Goal: Task Accomplishment & Management: Use online tool/utility

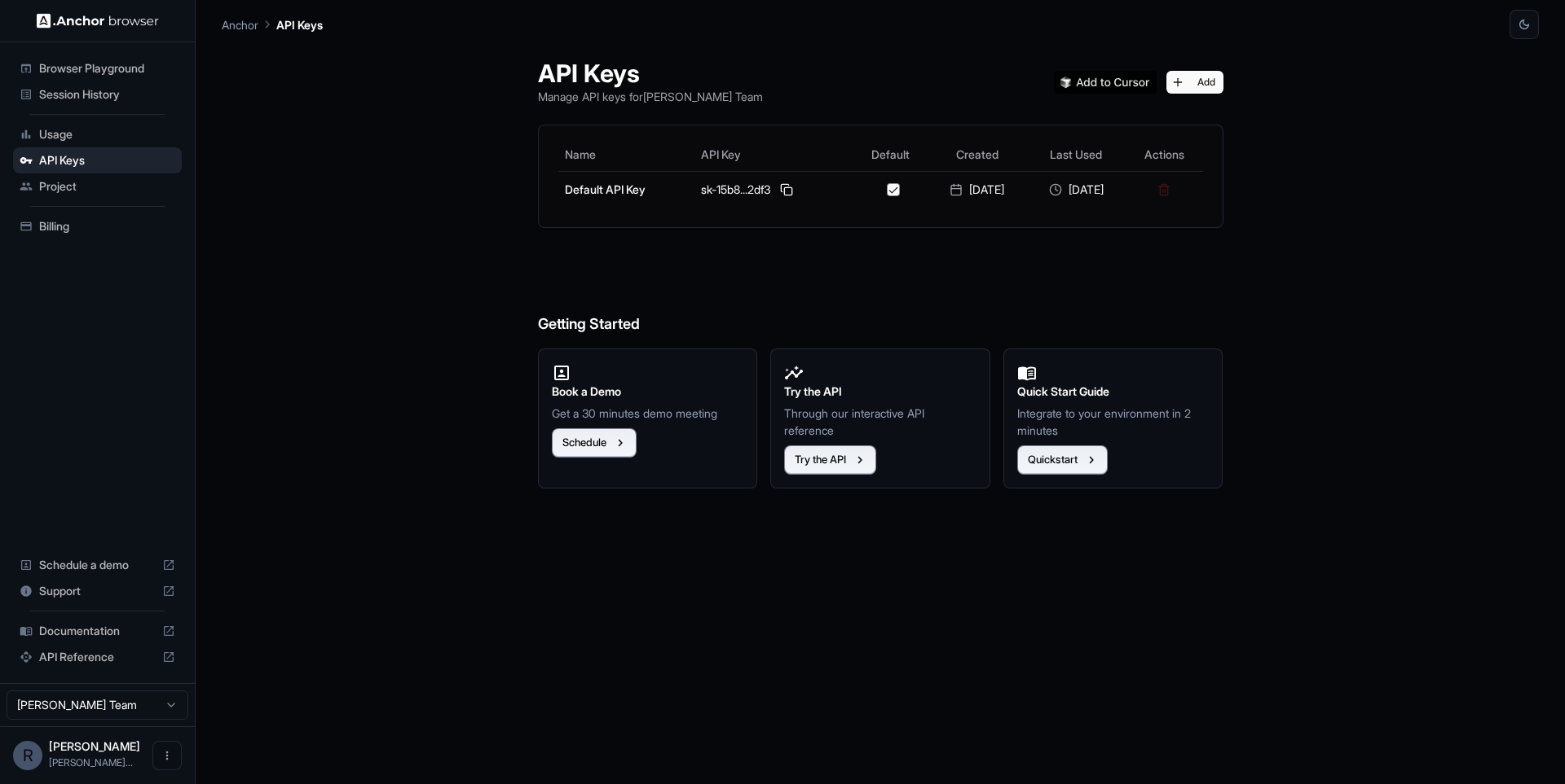
click at [145, 95] on span "Session History" at bounding box center [107, 94] width 136 height 17
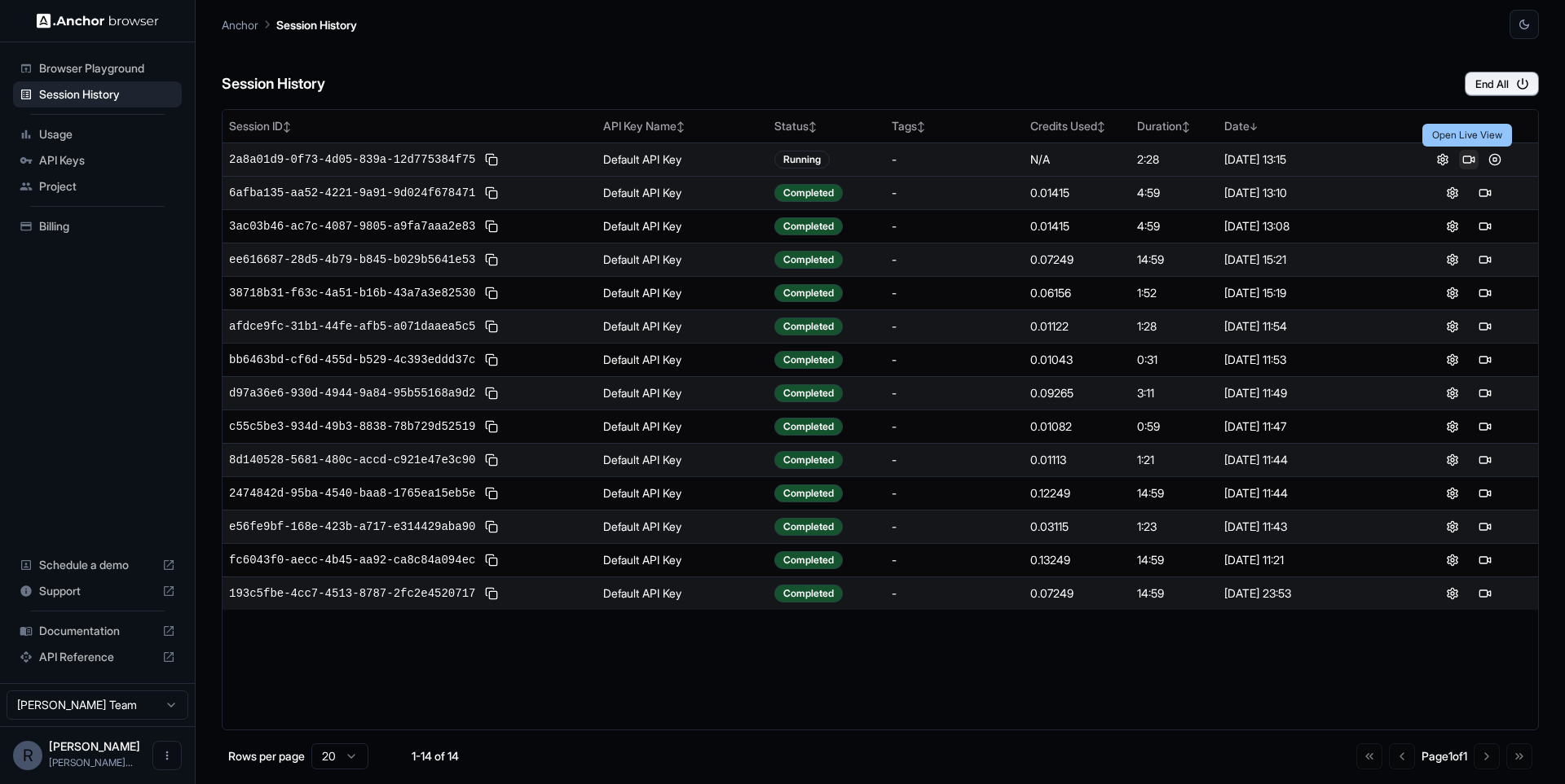
click at [1465, 158] on button at bounding box center [1469, 160] width 20 height 20
click at [1437, 158] on button at bounding box center [1442, 160] width 20 height 20
click at [484, 165] on button at bounding box center [492, 160] width 20 height 20
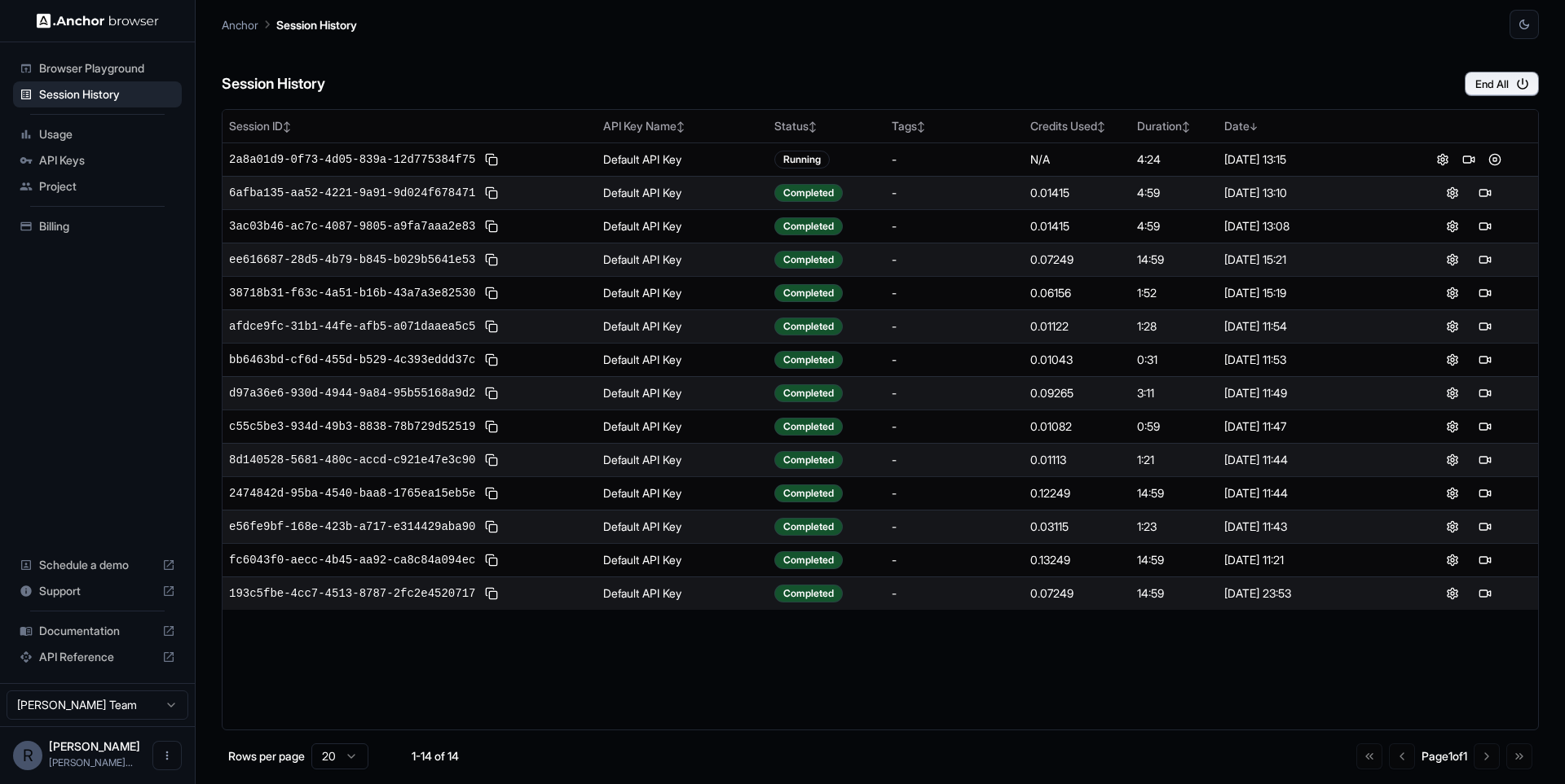
click at [1441, 161] on button at bounding box center [1442, 160] width 20 height 20
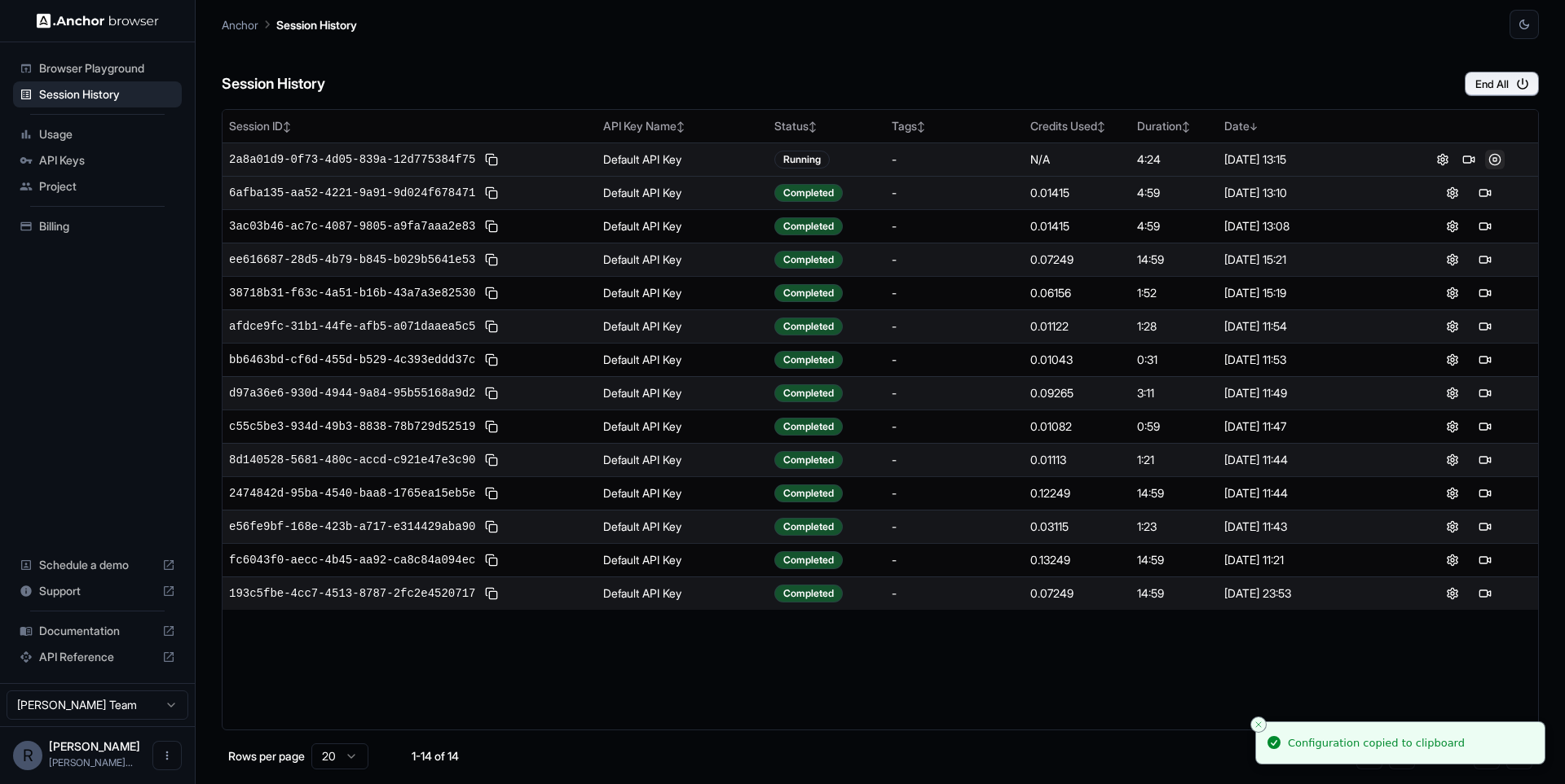
click at [1488, 160] on button at bounding box center [1494, 160] width 20 height 20
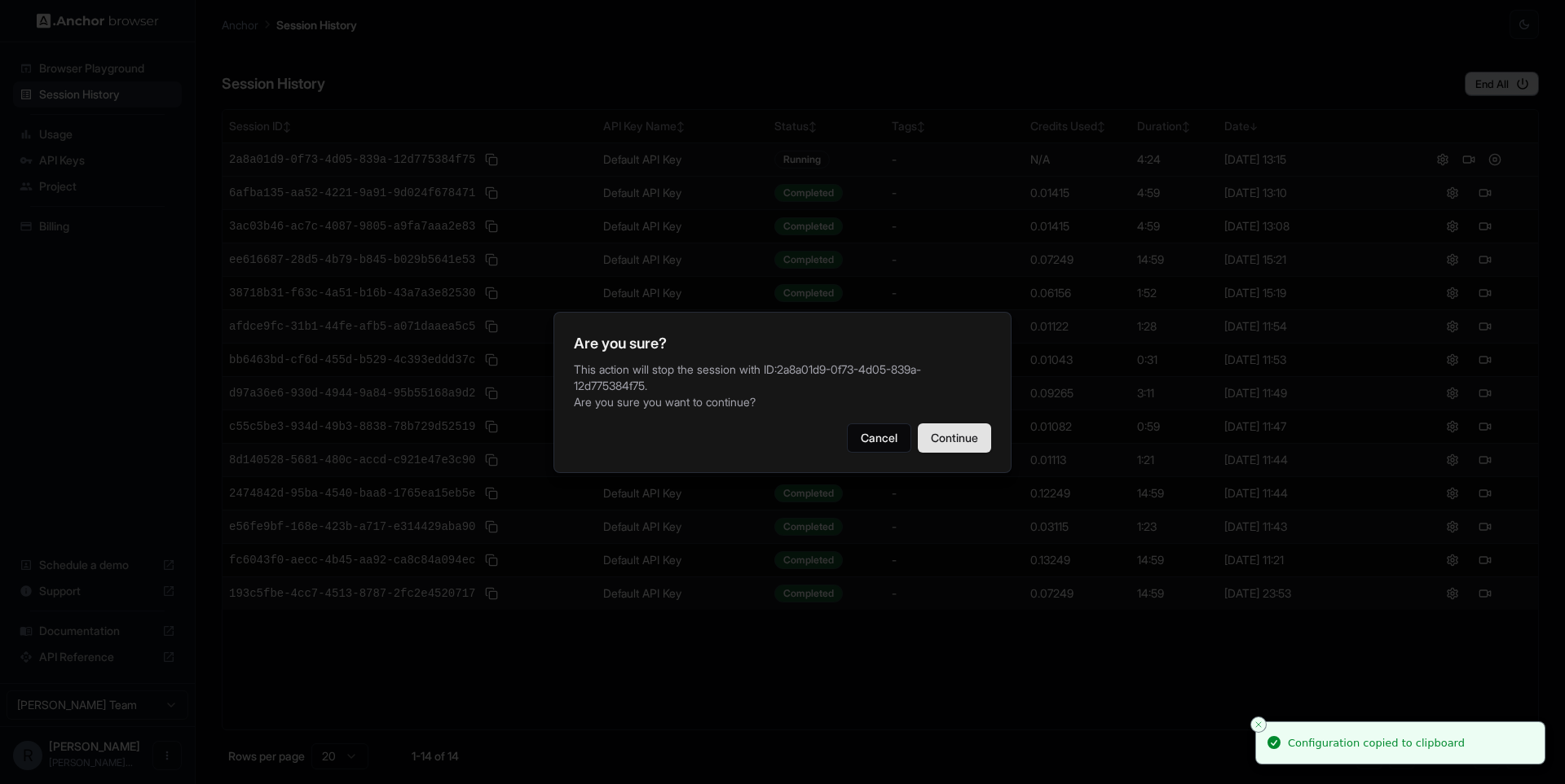
click at [933, 433] on button "Continue" at bounding box center [954, 439] width 74 height 29
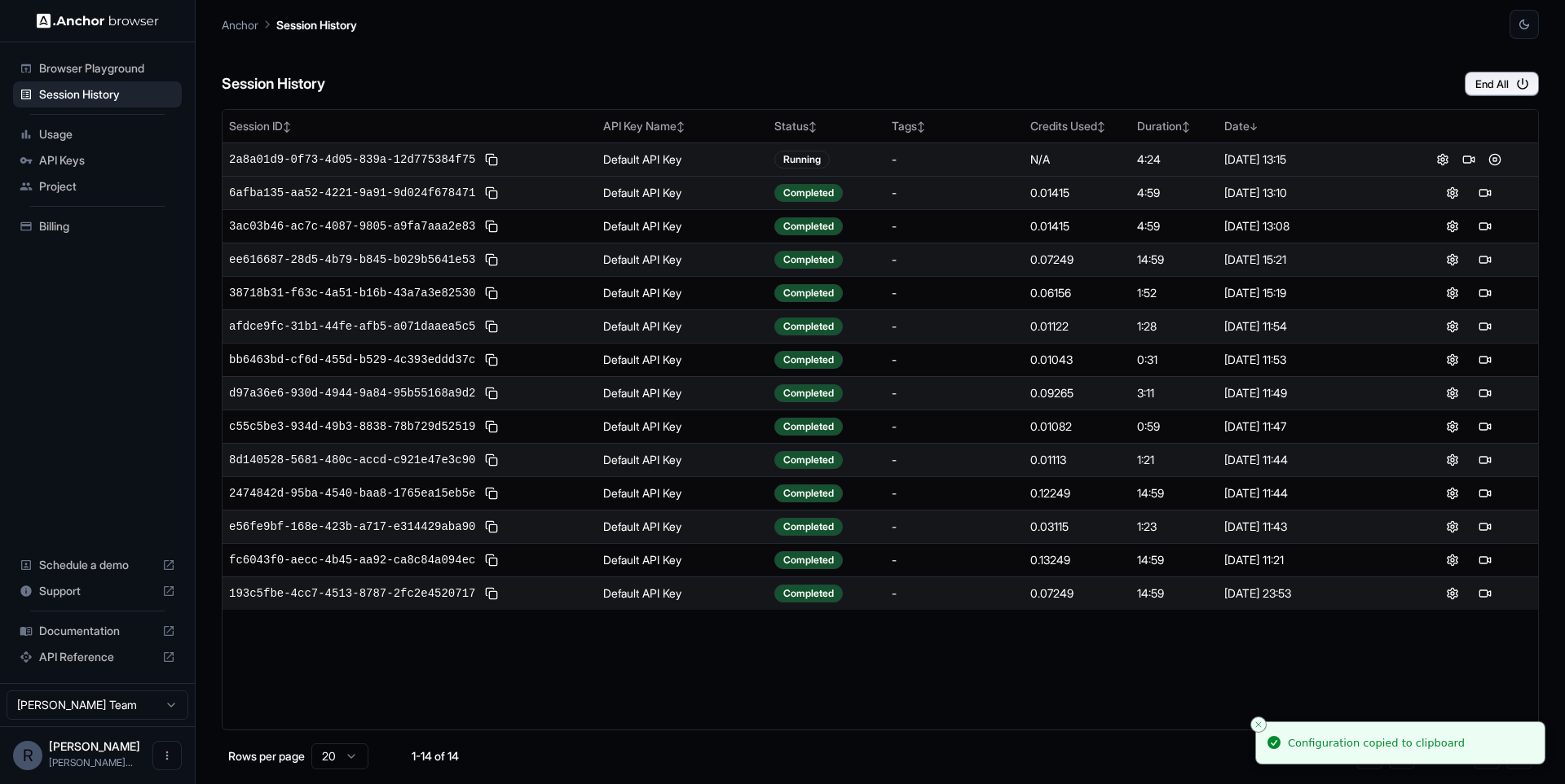
click at [358, 156] on span "2a8a01d9-0f73-4d05-839a-12d775384f75" at bounding box center [351, 159] width 246 height 17
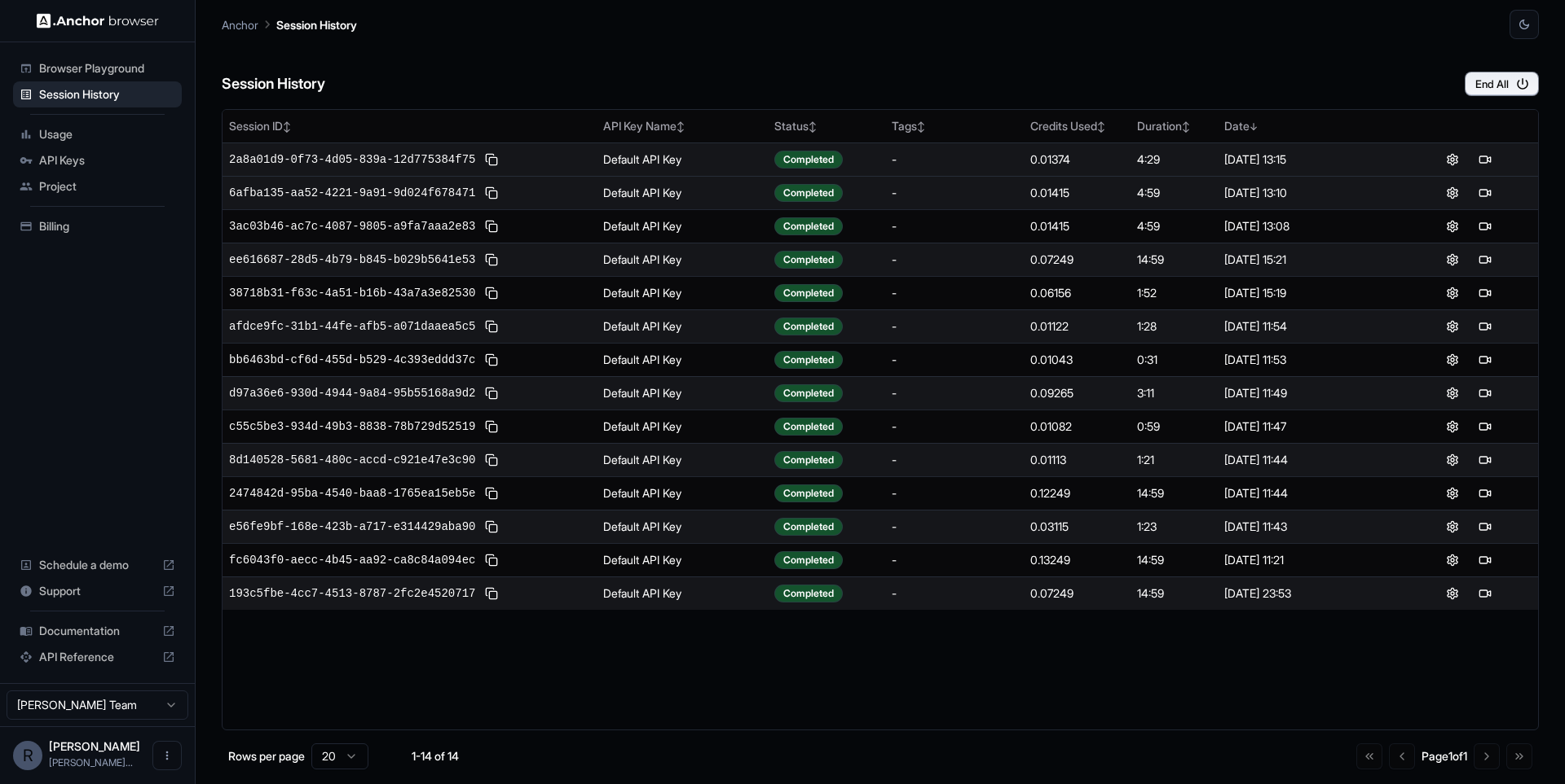
click at [116, 157] on span "API Keys" at bounding box center [107, 160] width 136 height 17
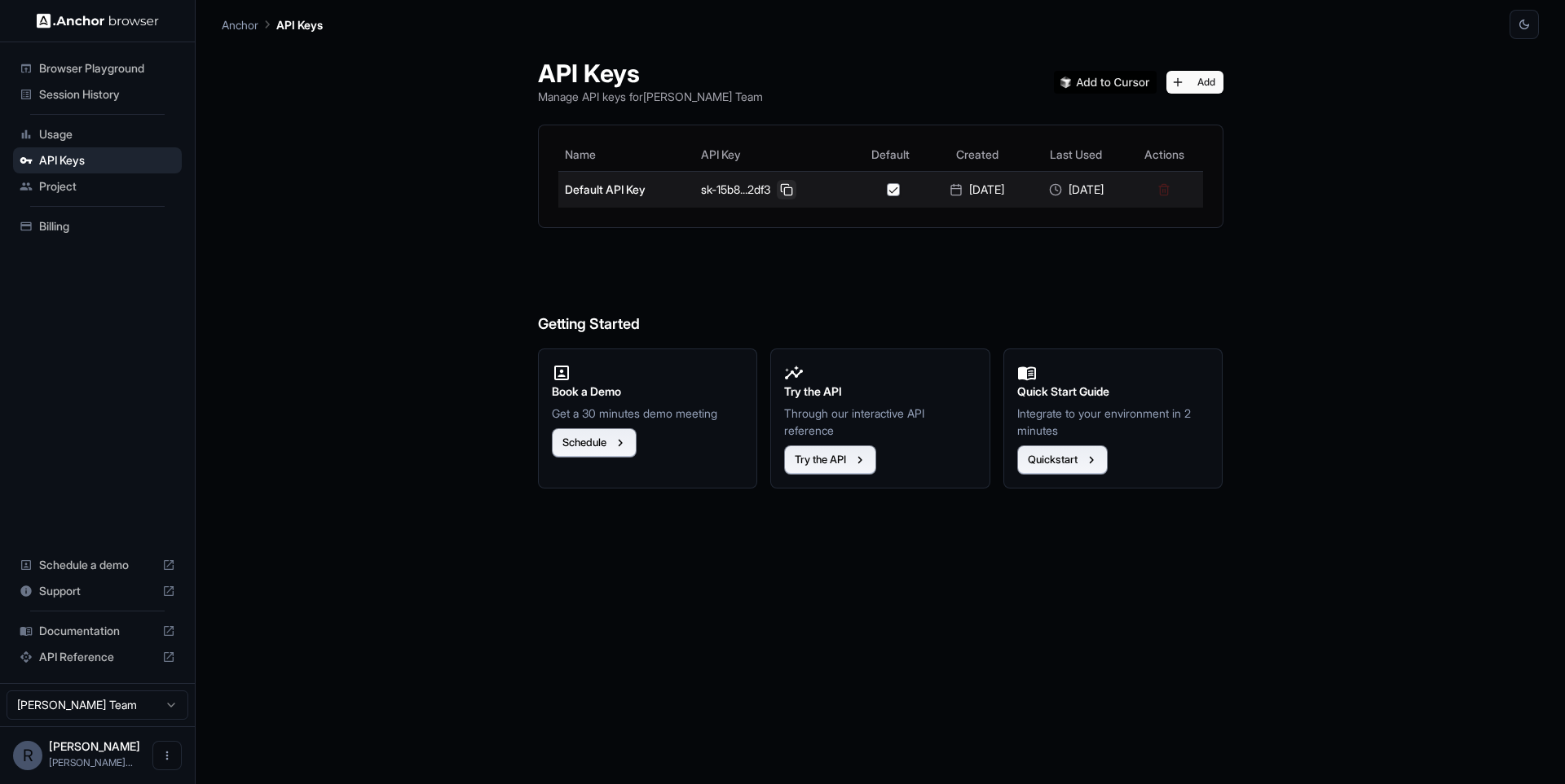
click at [777, 196] on button at bounding box center [786, 189] width 20 height 20
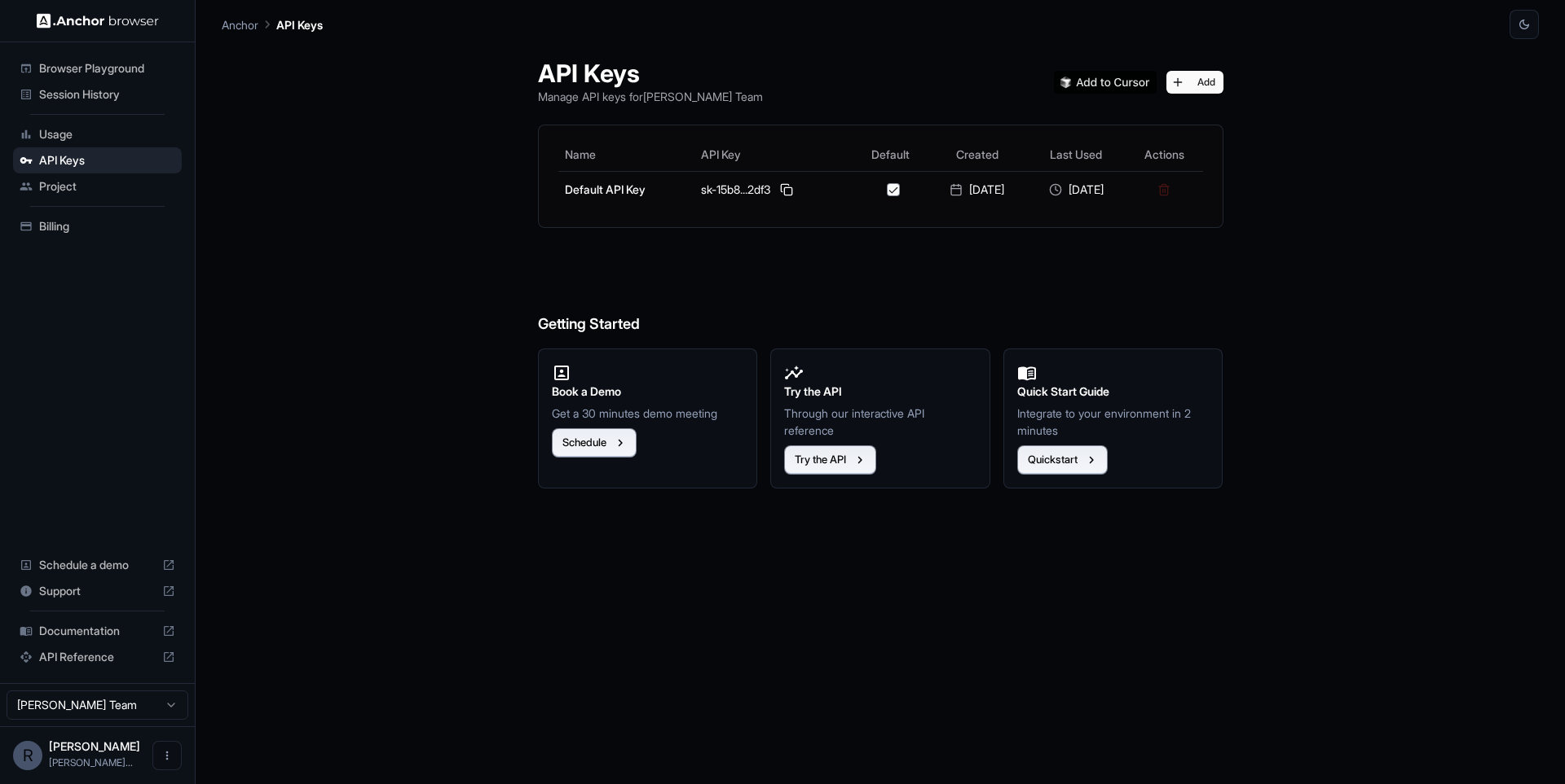
click at [1431, 240] on div "API Keys Manage API keys for Rickson Lima Team Add Name API Key Default Created…" at bounding box center [880, 412] width 1317 height 746
click at [60, 138] on span "Usage" at bounding box center [107, 134] width 136 height 17
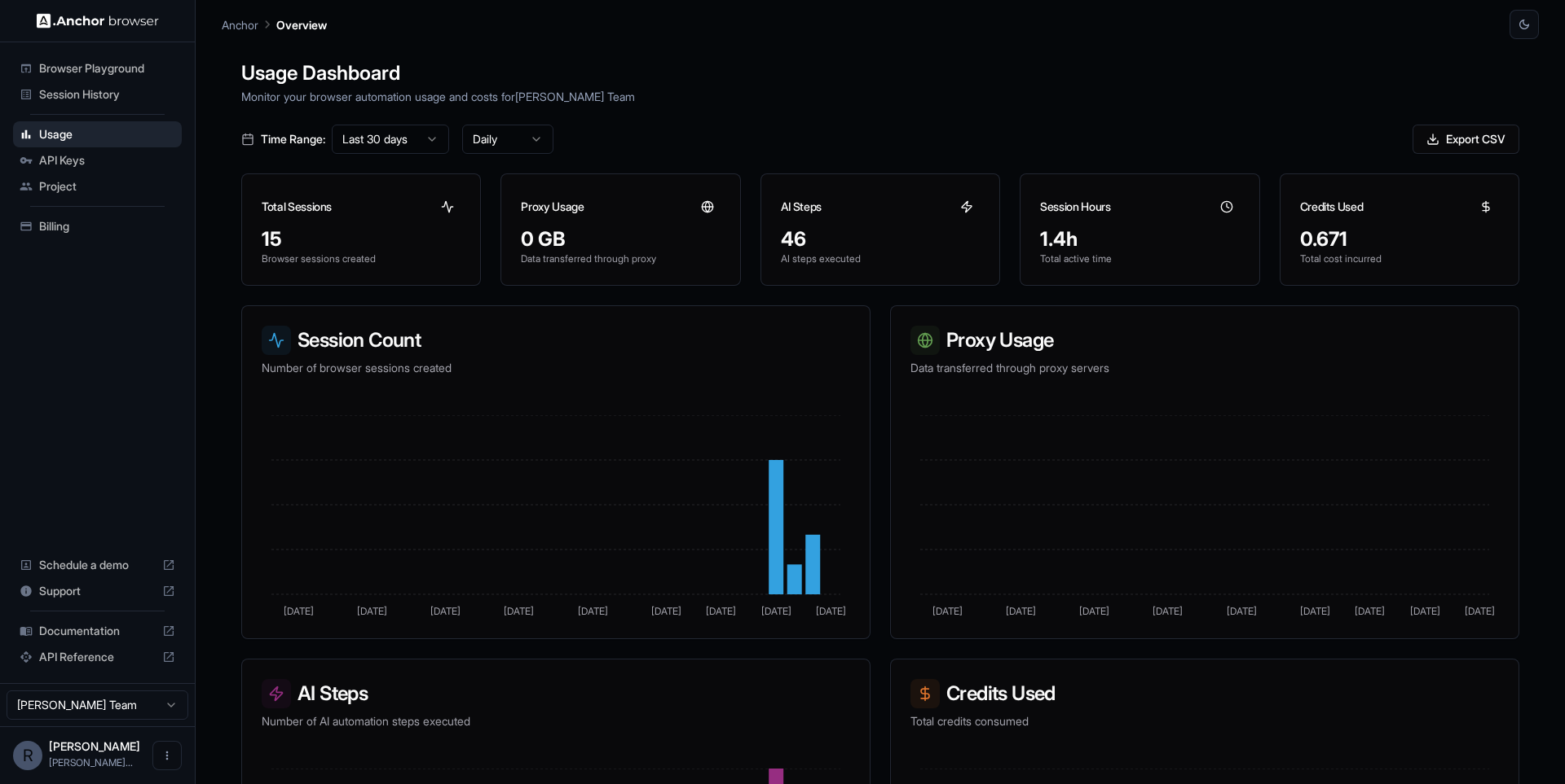
click at [100, 162] on span "API Keys" at bounding box center [107, 160] width 136 height 17
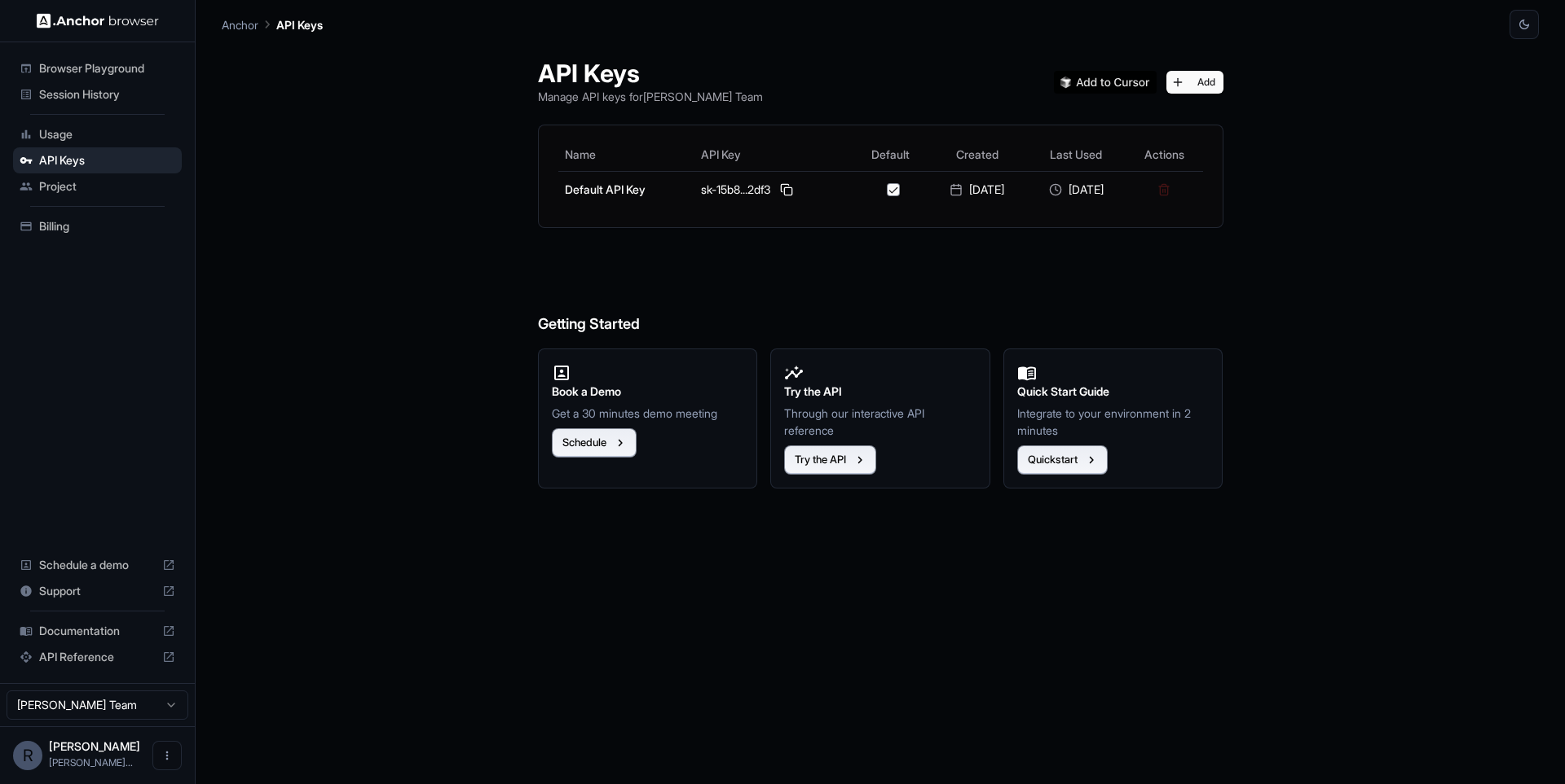
click at [87, 198] on div "Project" at bounding box center [97, 186] width 169 height 26
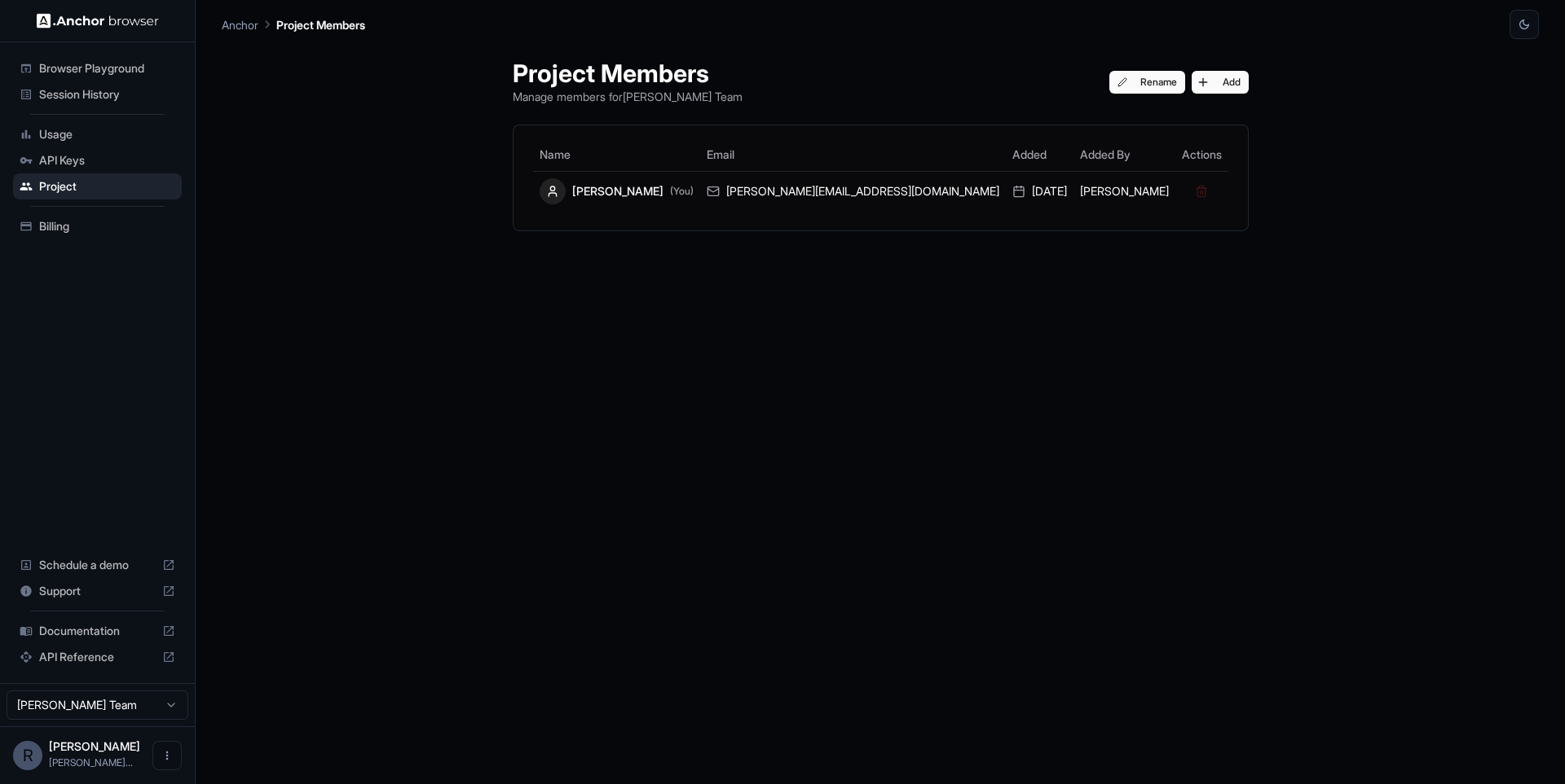
click at [100, 84] on div "Session History" at bounding box center [97, 94] width 169 height 26
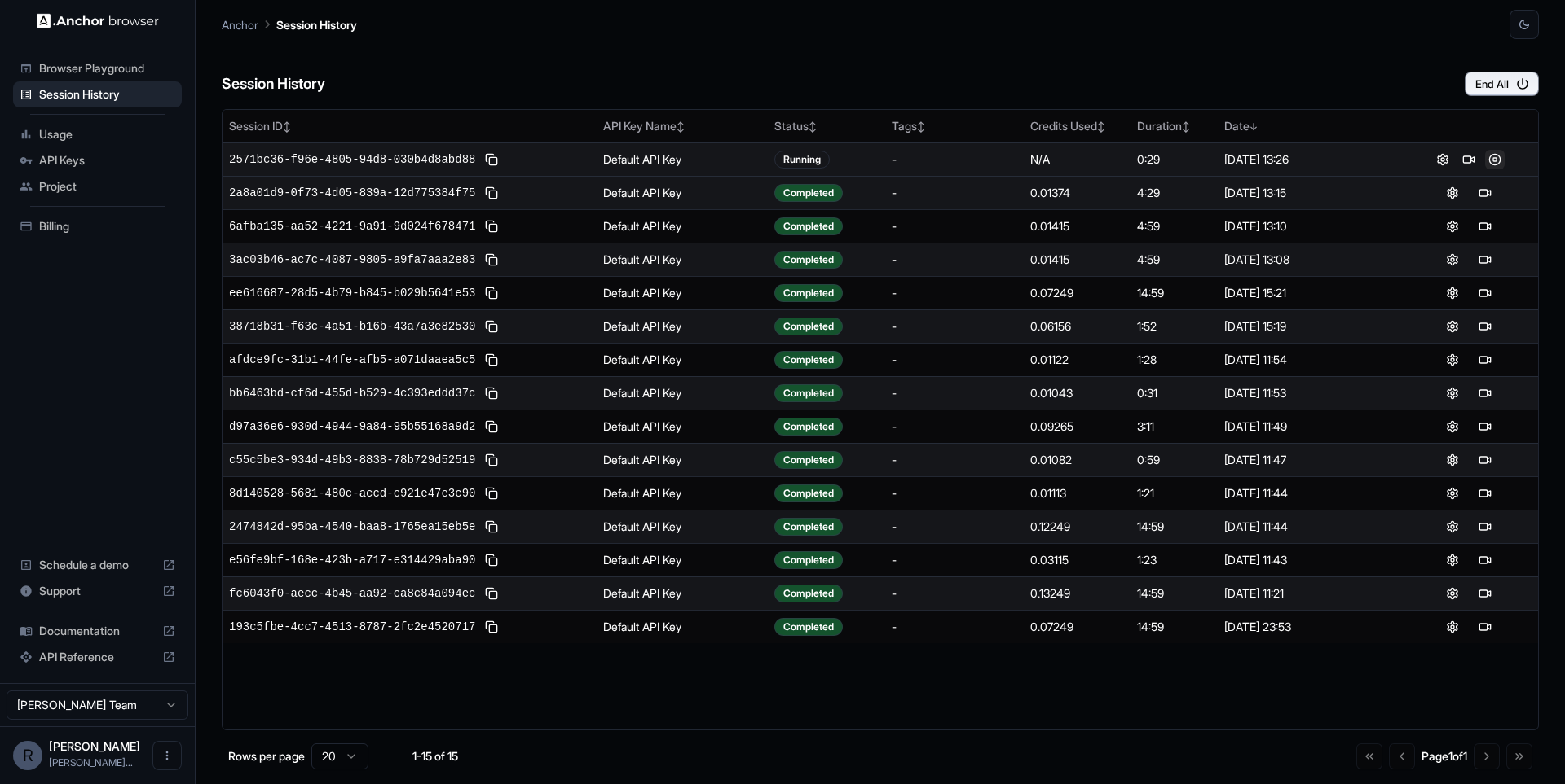
click at [1494, 165] on button at bounding box center [1494, 160] width 20 height 20
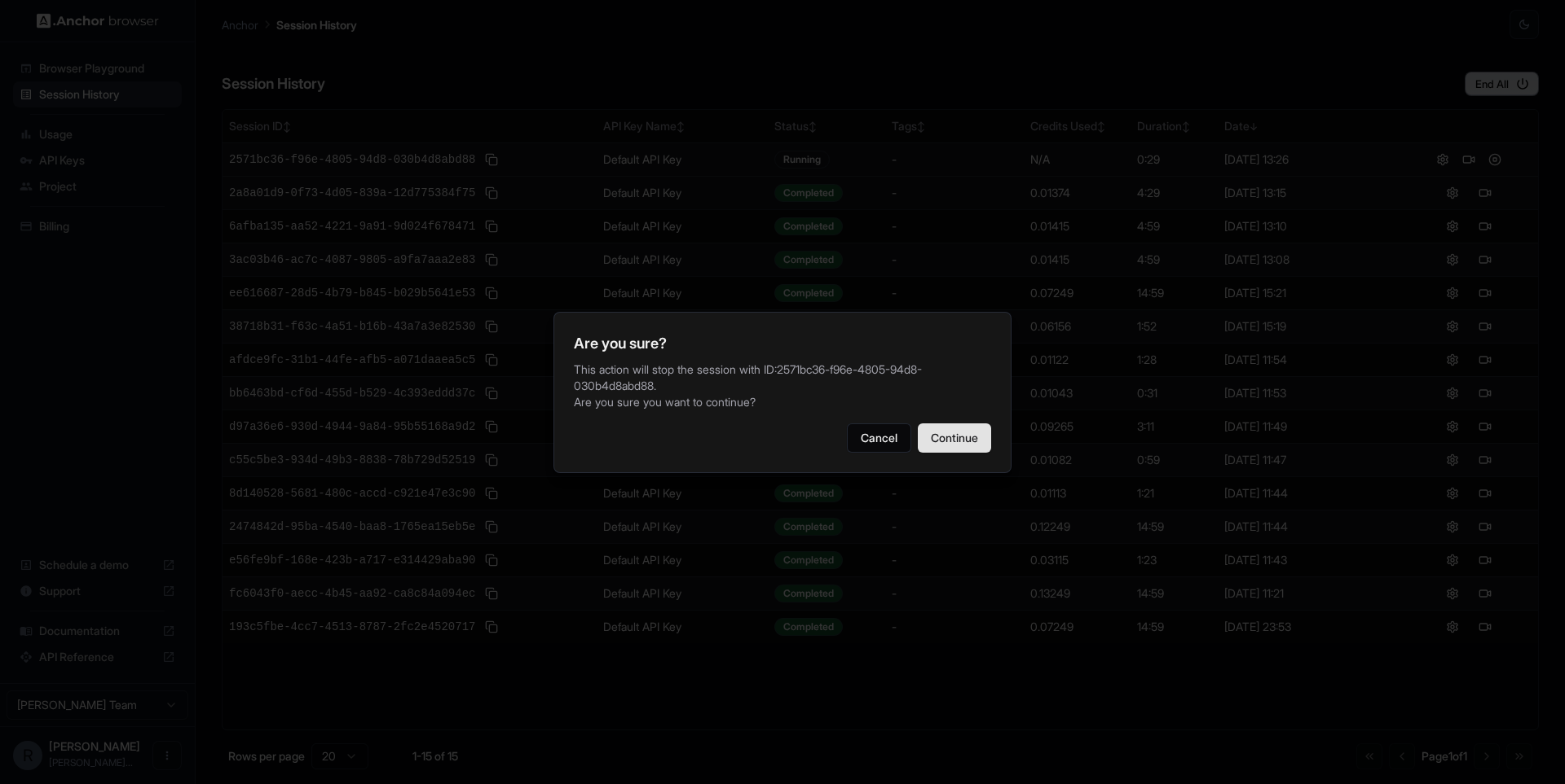
click at [925, 435] on button "Continue" at bounding box center [954, 439] width 74 height 29
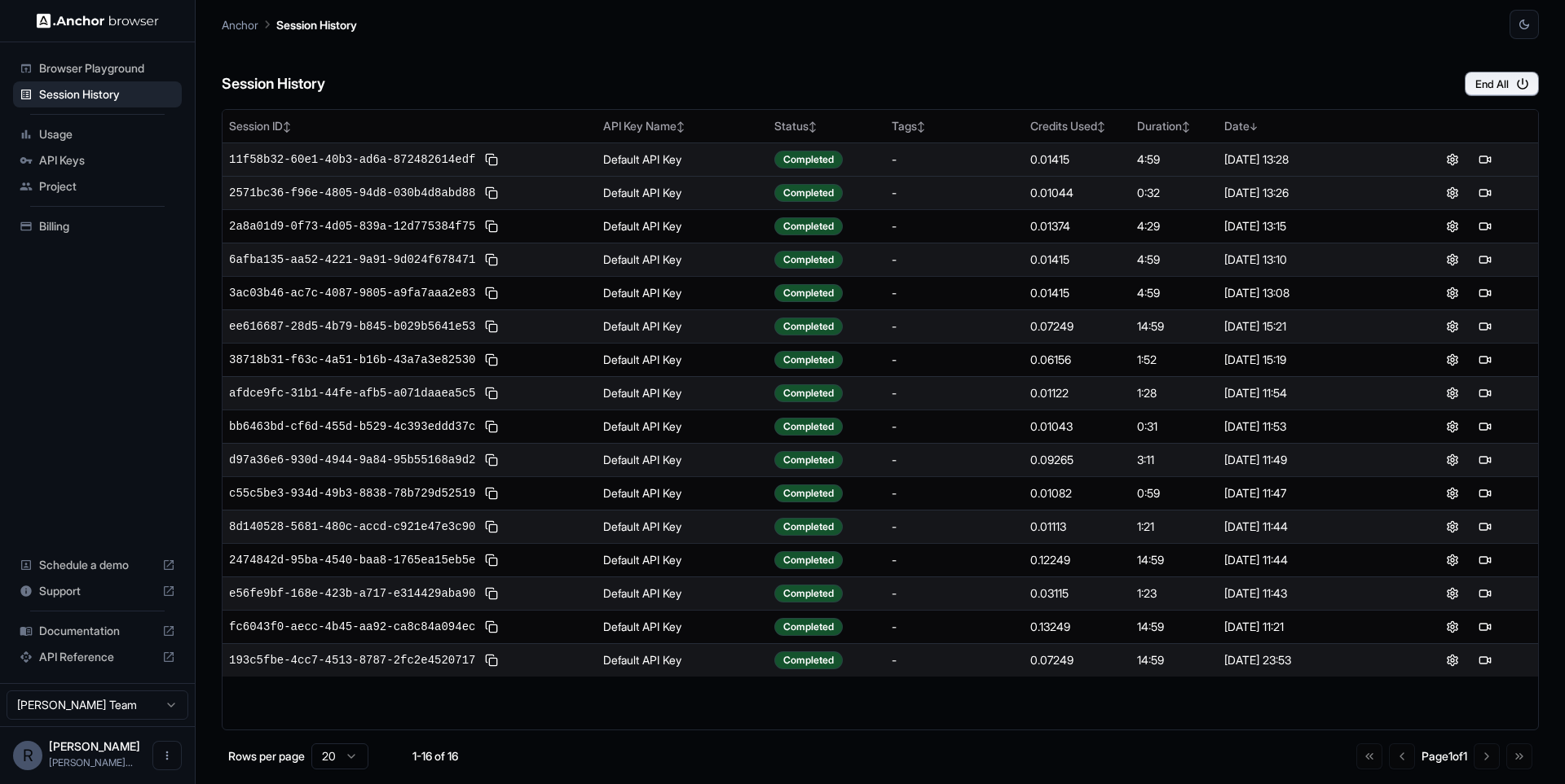
click at [1363, 100] on div "Session History End All Session ID ↕ API Key Name ↕ Status ↕ Tags ↕ Credits Use…" at bounding box center [880, 412] width 1317 height 746
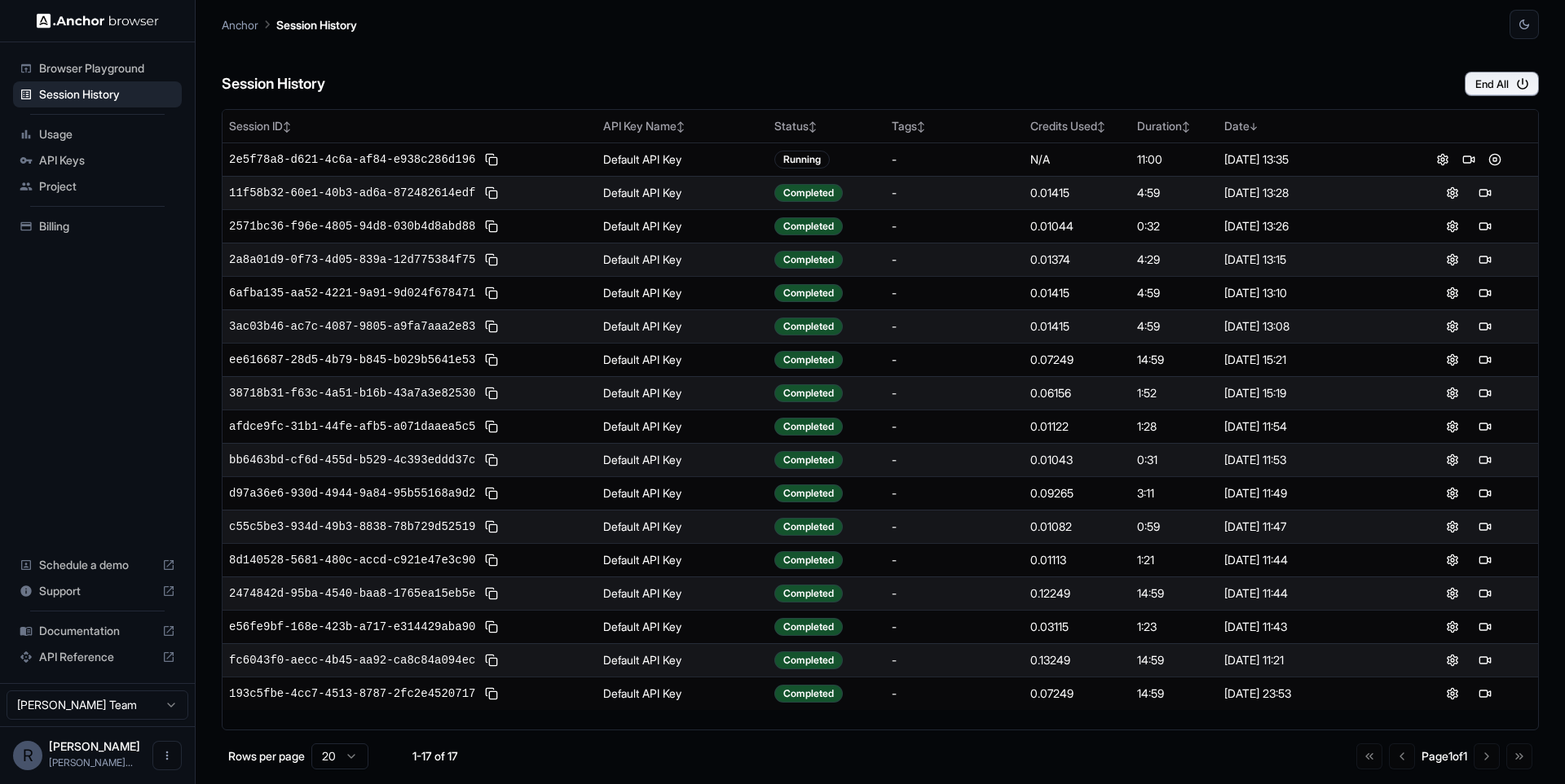
click at [119, 136] on span "Usage" at bounding box center [107, 134] width 136 height 17
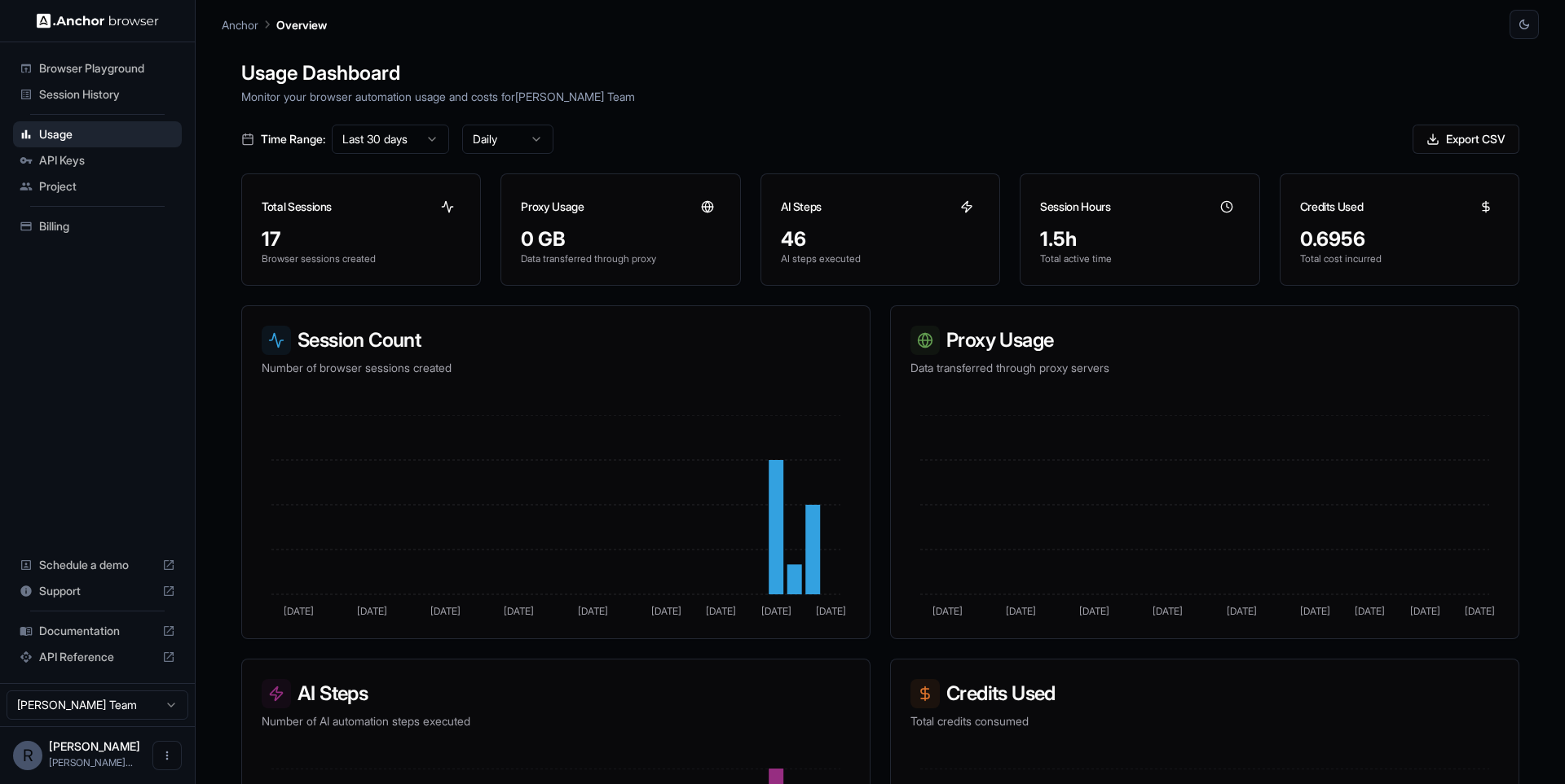
click at [80, 99] on span "Session History" at bounding box center [107, 94] width 136 height 17
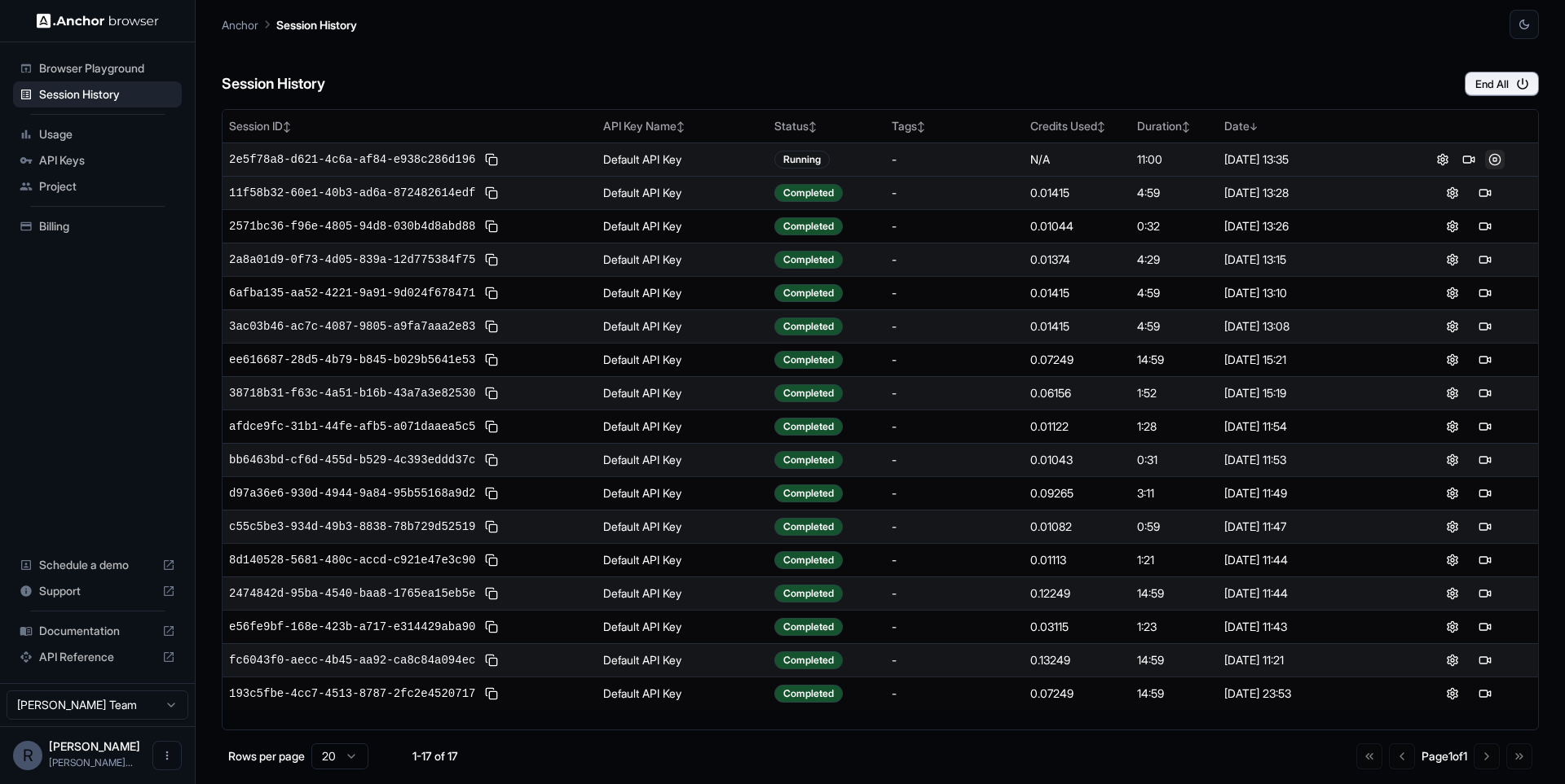
click at [1502, 158] on button at bounding box center [1494, 160] width 20 height 20
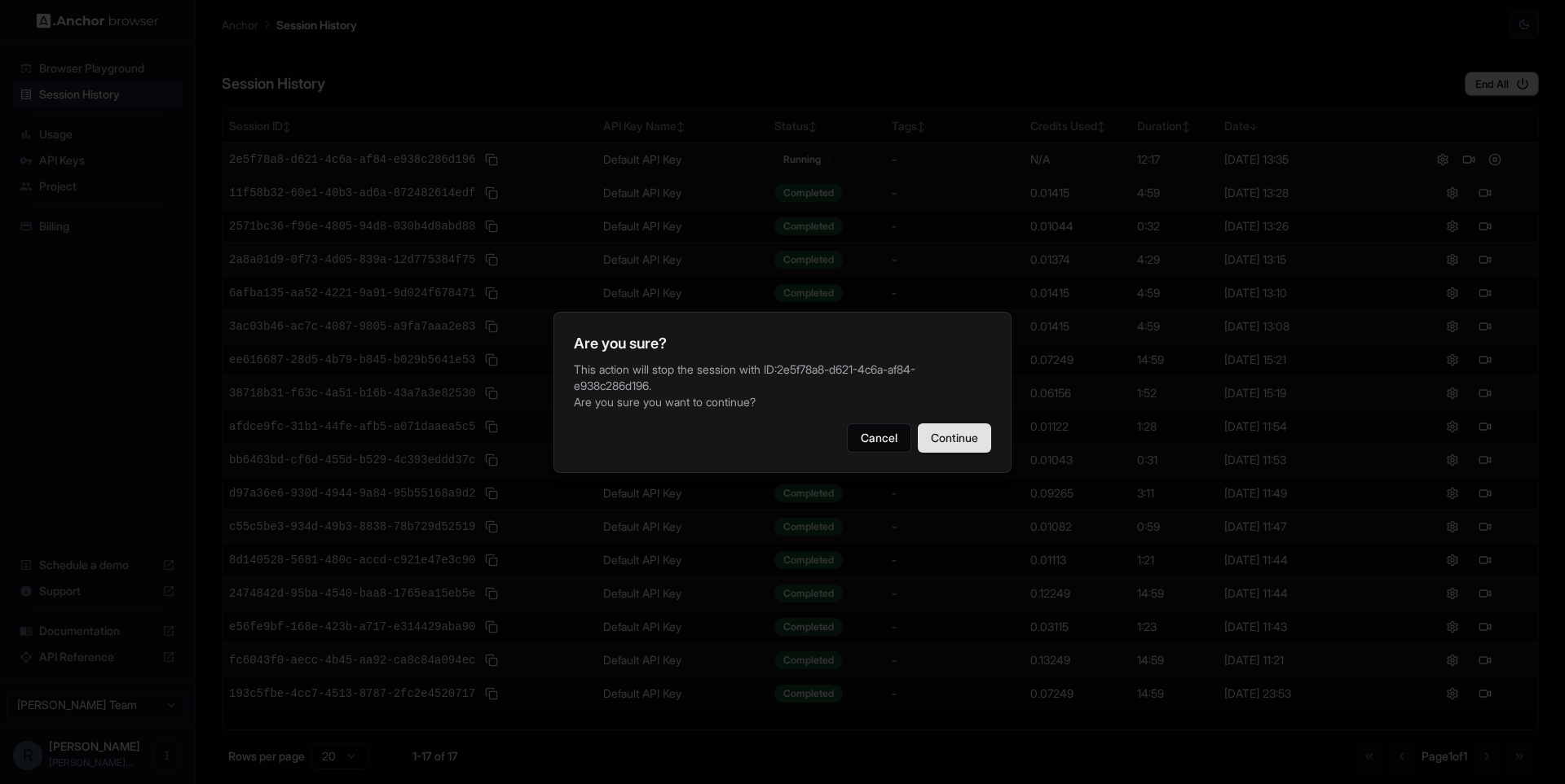
click at [957, 444] on button "Continue" at bounding box center [954, 439] width 74 height 29
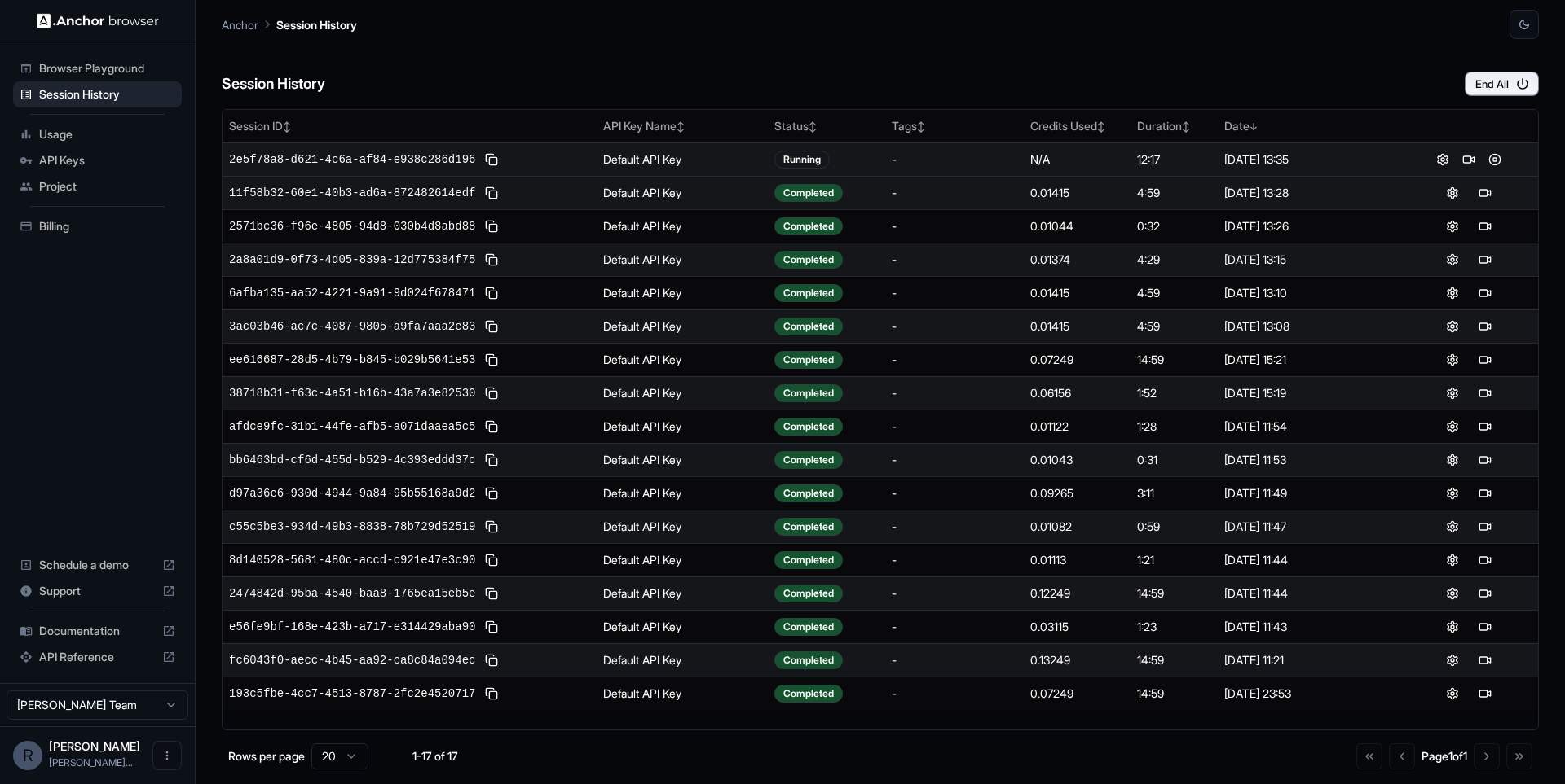
click at [1163, 68] on div "Session History End All" at bounding box center [880, 68] width 1317 height 57
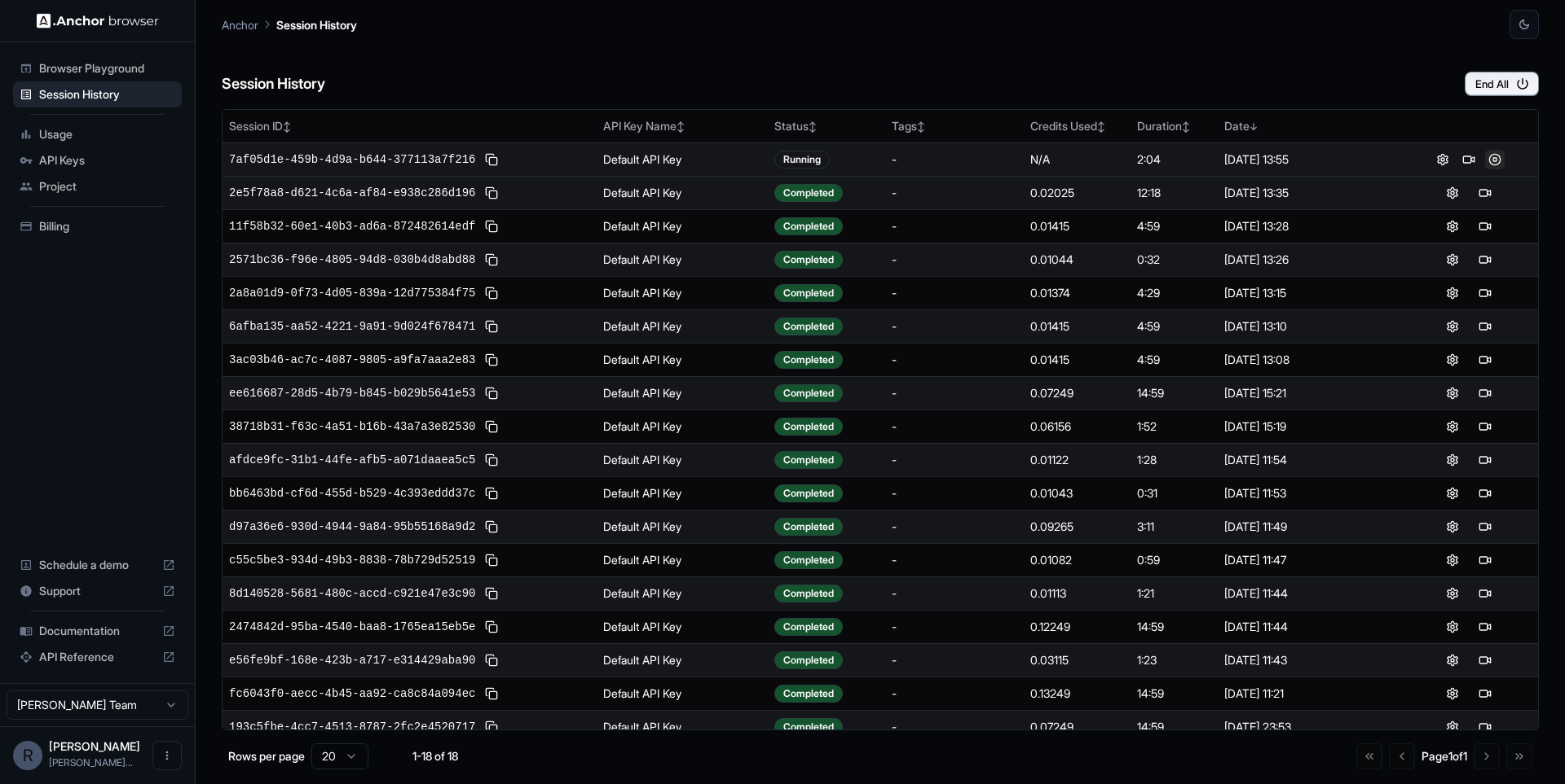
click at [1498, 152] on button at bounding box center [1494, 160] width 20 height 20
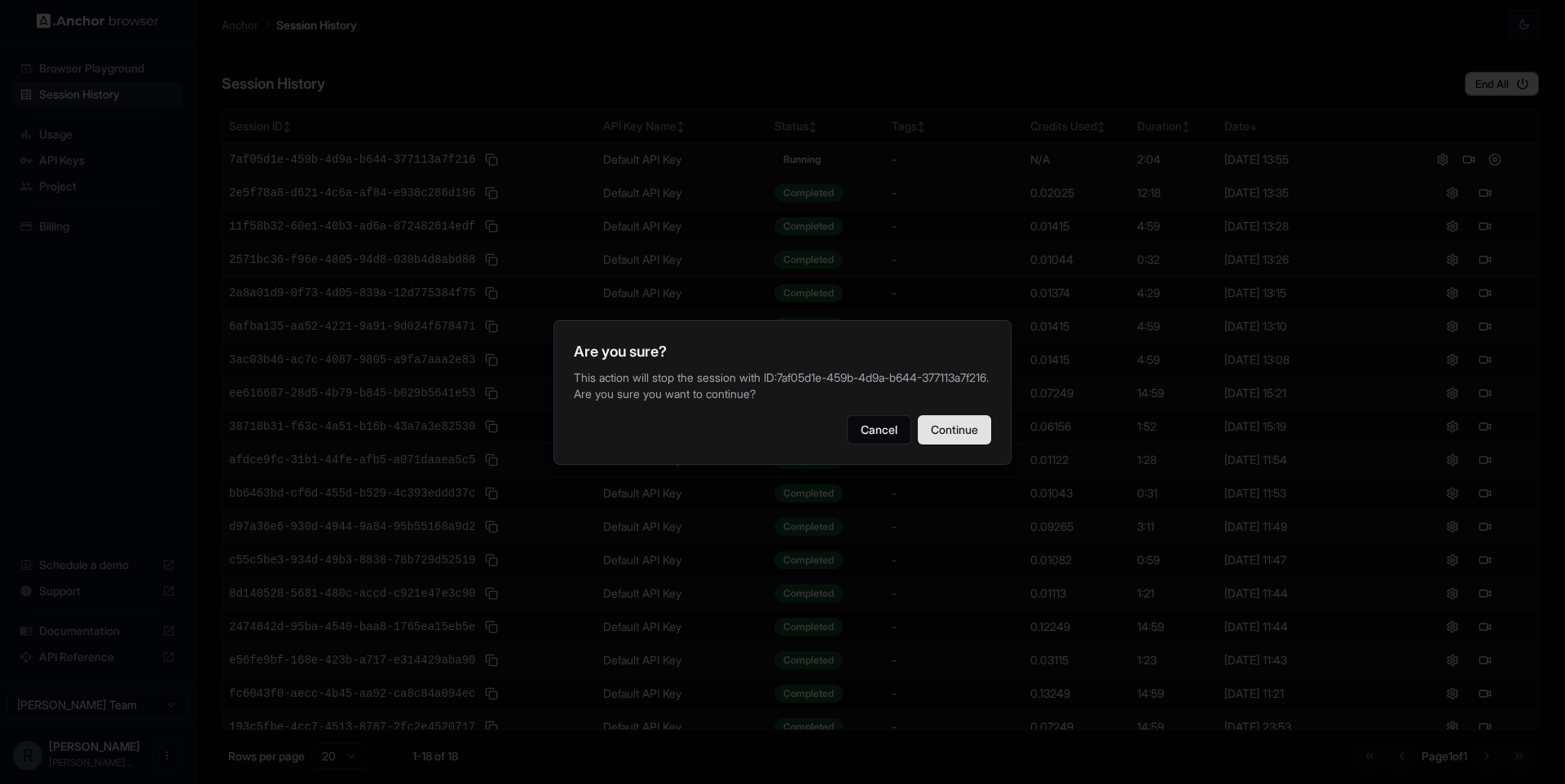
click at [947, 444] on button "Continue" at bounding box center [954, 430] width 74 height 29
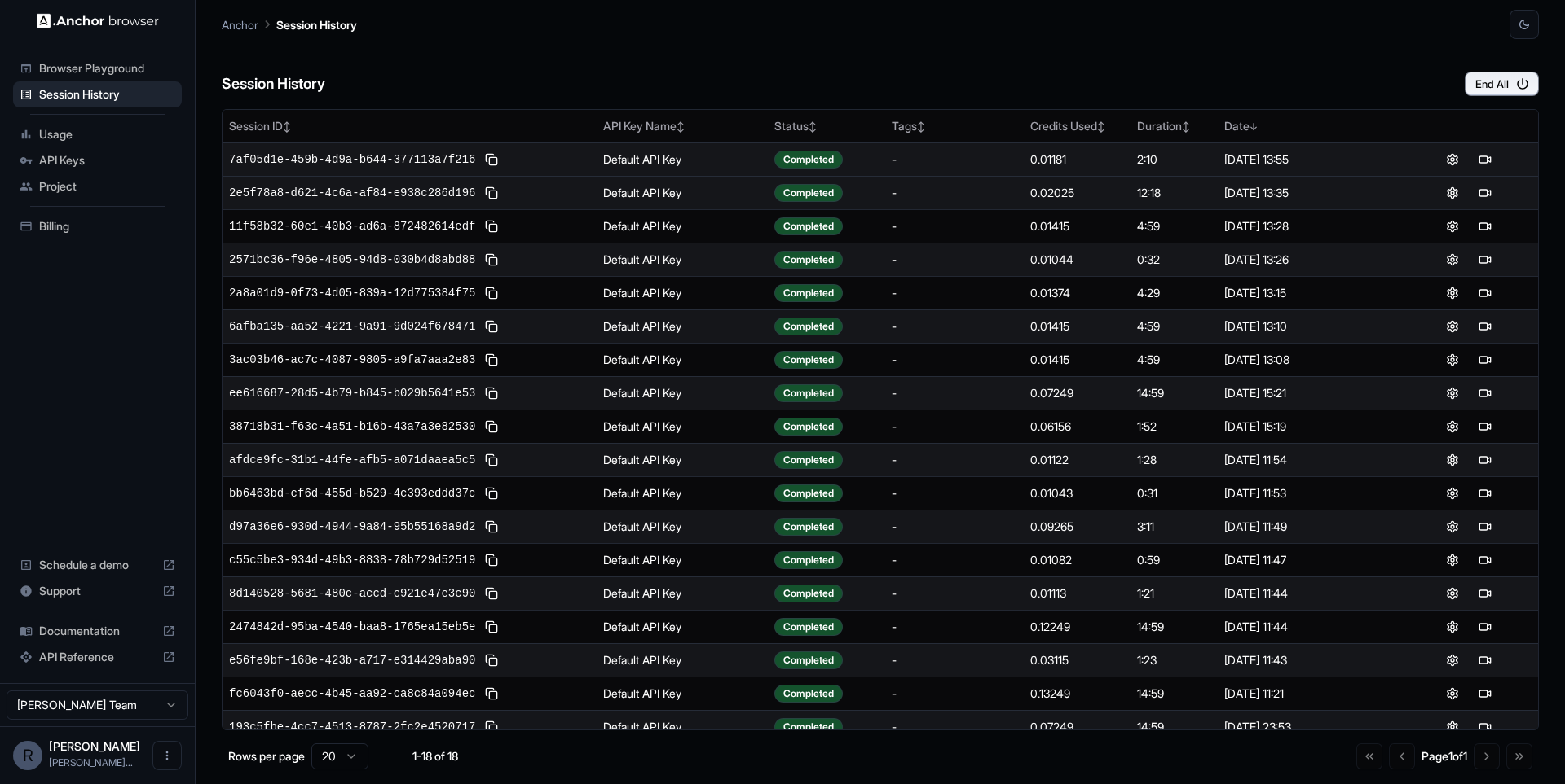
click at [1062, 166] on div "0.01181" at bounding box center [1076, 159] width 93 height 17
click at [440, 164] on span "7af05d1e-459b-4d9a-b644-377113a7f216" at bounding box center [351, 159] width 246 height 17
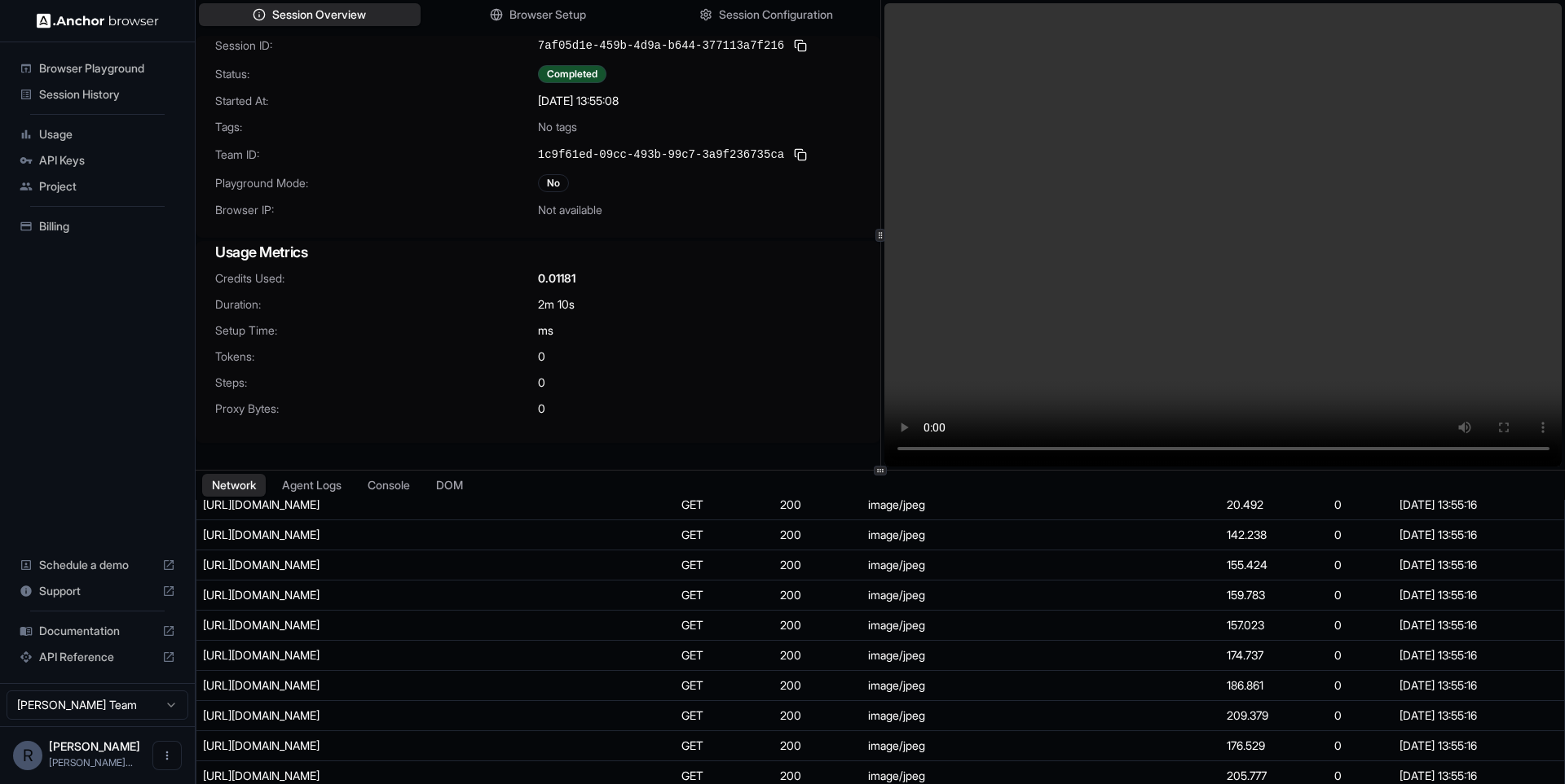
scroll to position [780, 0]
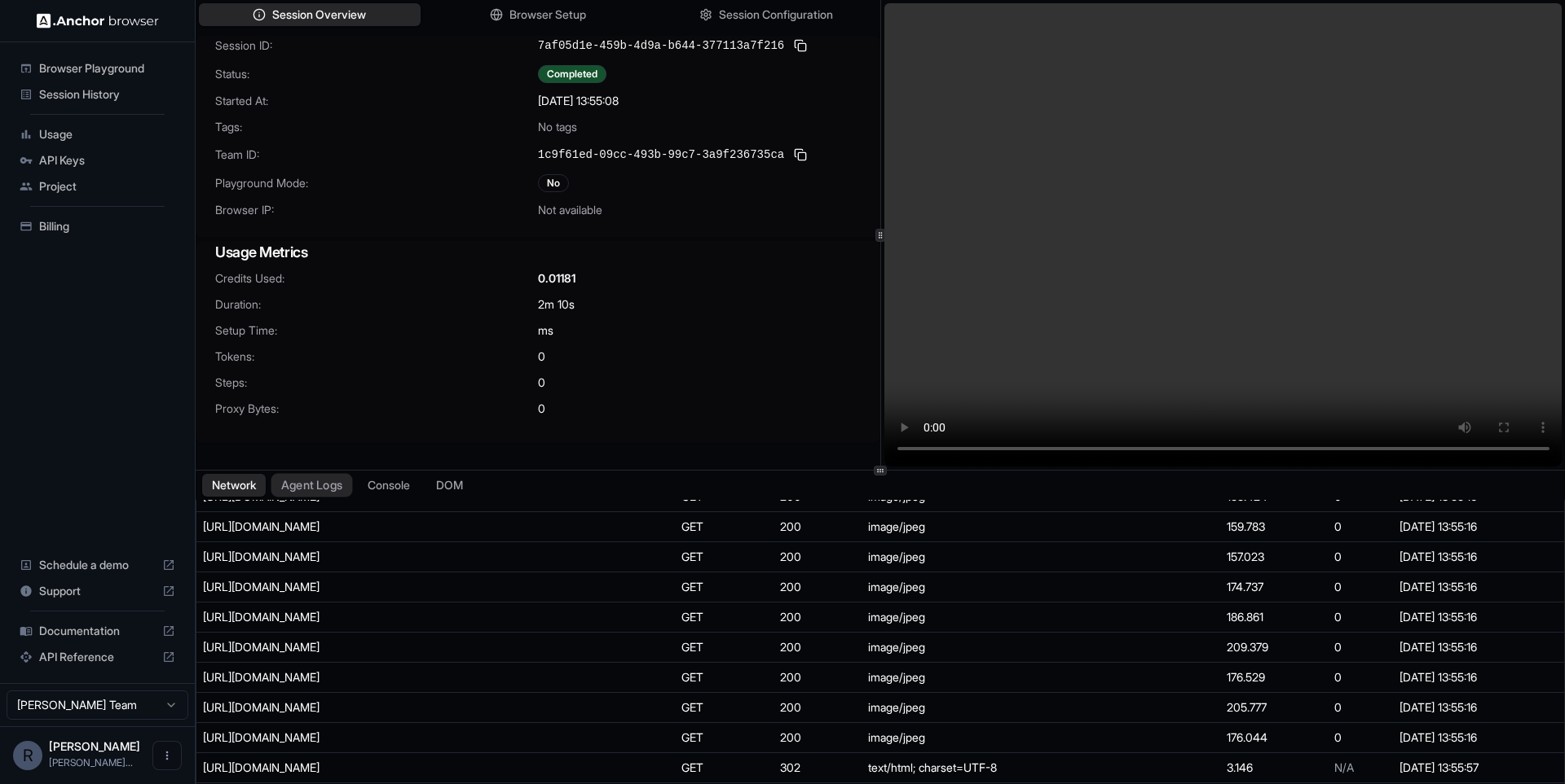
click at [314, 488] on button "Agent Logs" at bounding box center [311, 486] width 81 height 24
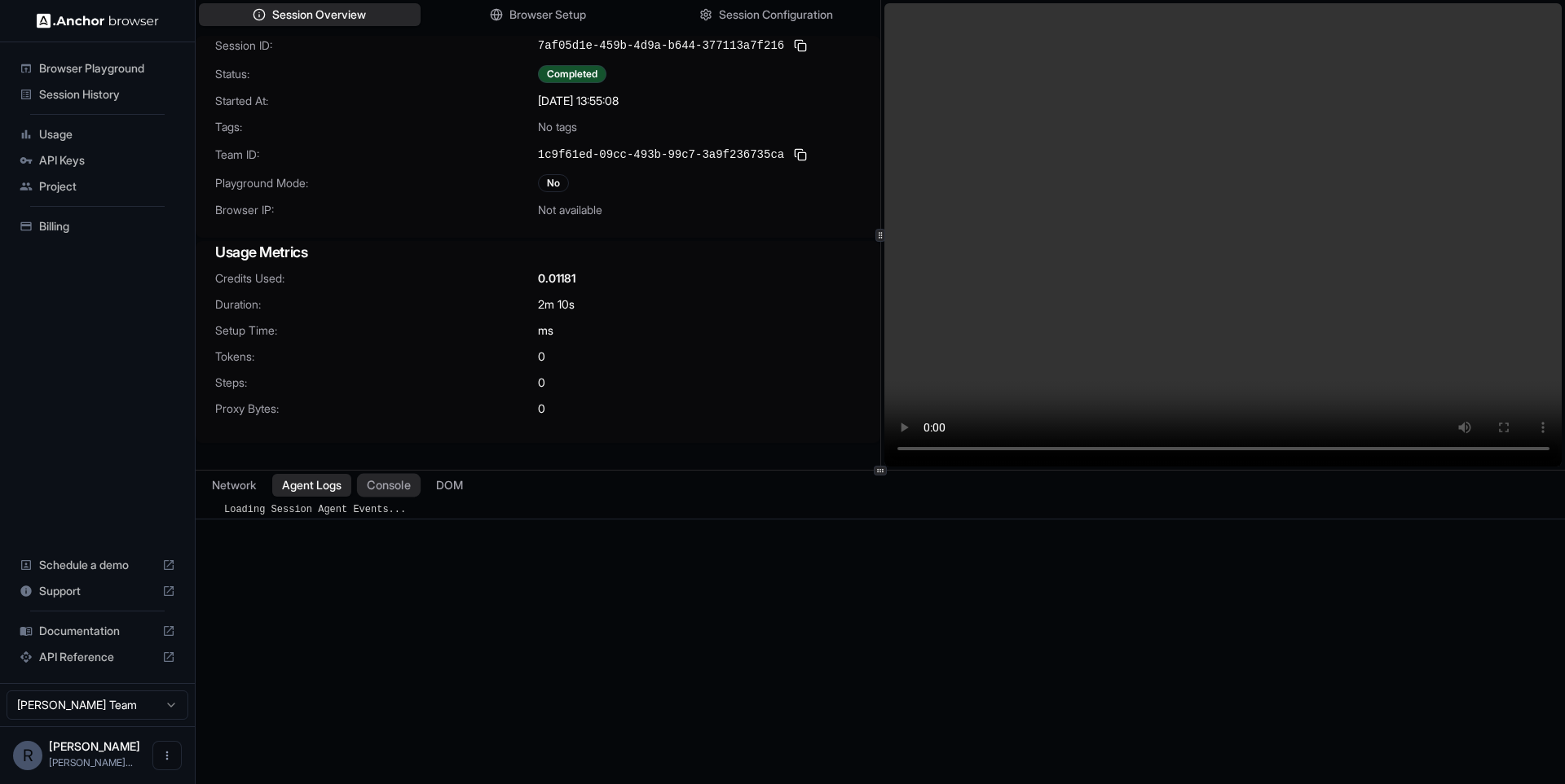
click at [404, 496] on button "Console" at bounding box center [389, 486] width 64 height 24
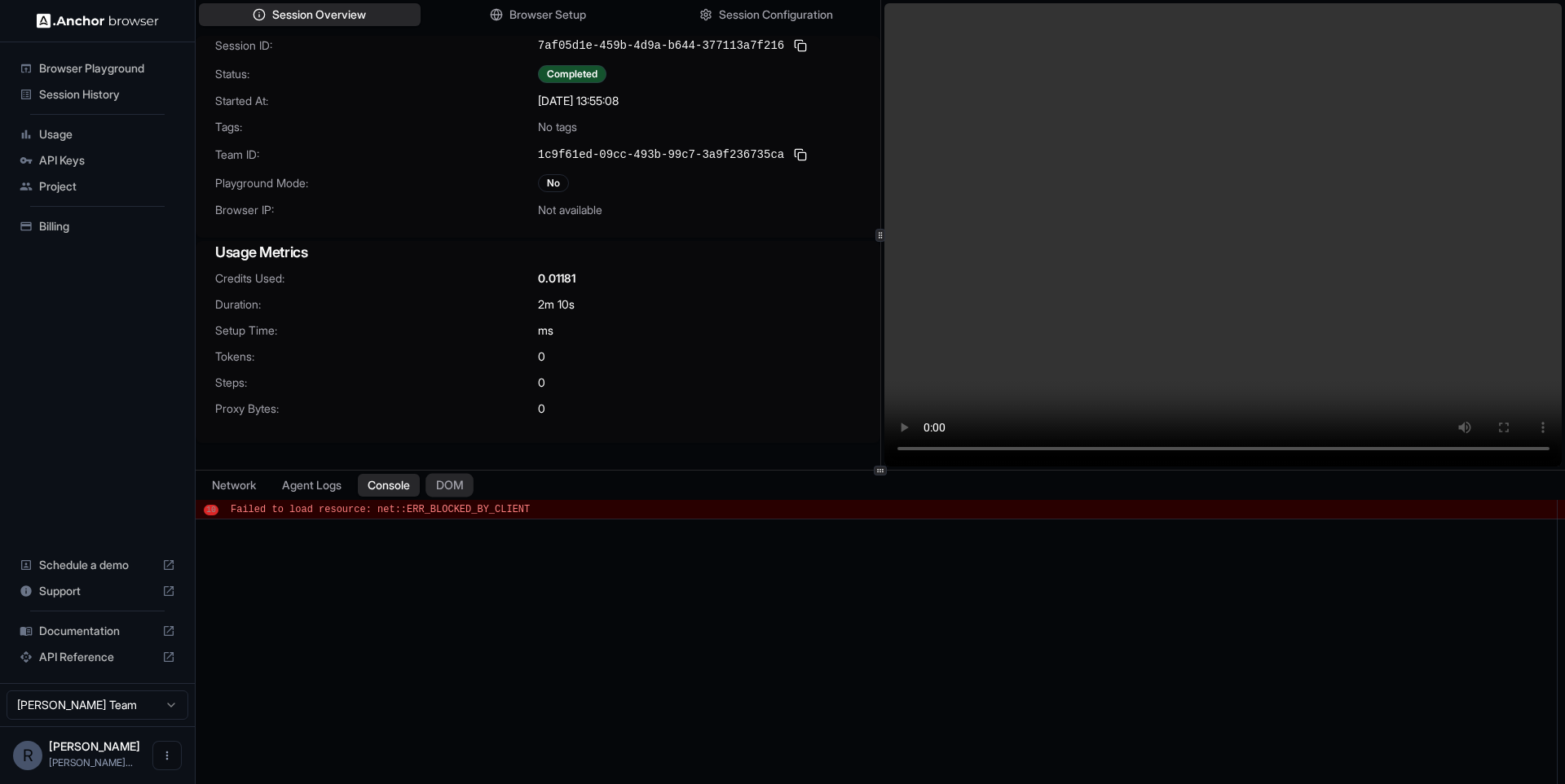
click at [452, 485] on button "DOM" at bounding box center [449, 486] width 48 height 24
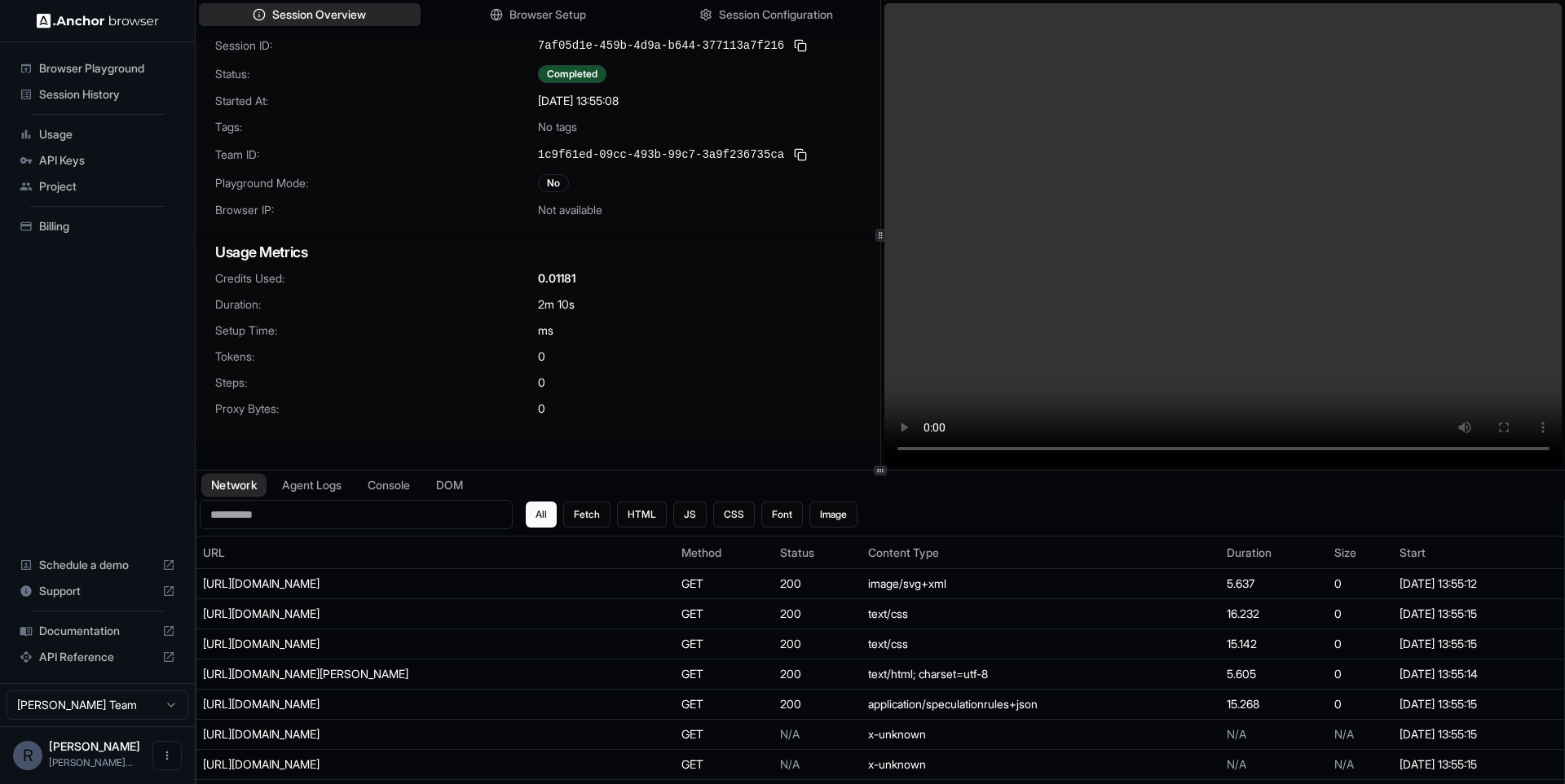
click at [239, 486] on button "Network" at bounding box center [234, 486] width 65 height 24
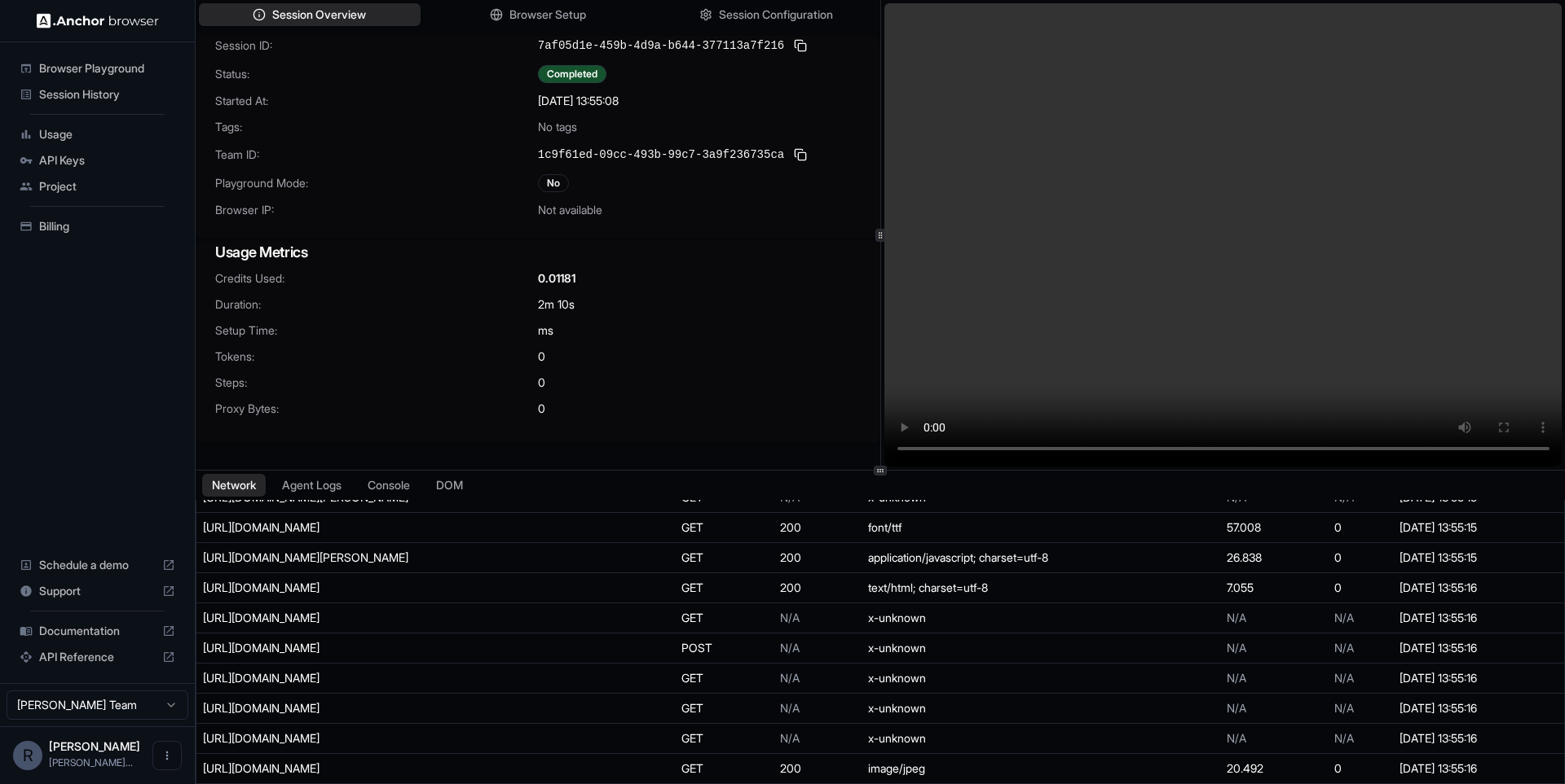
scroll to position [199, 0]
